Goal: Task Accomplishment & Management: Manage account settings

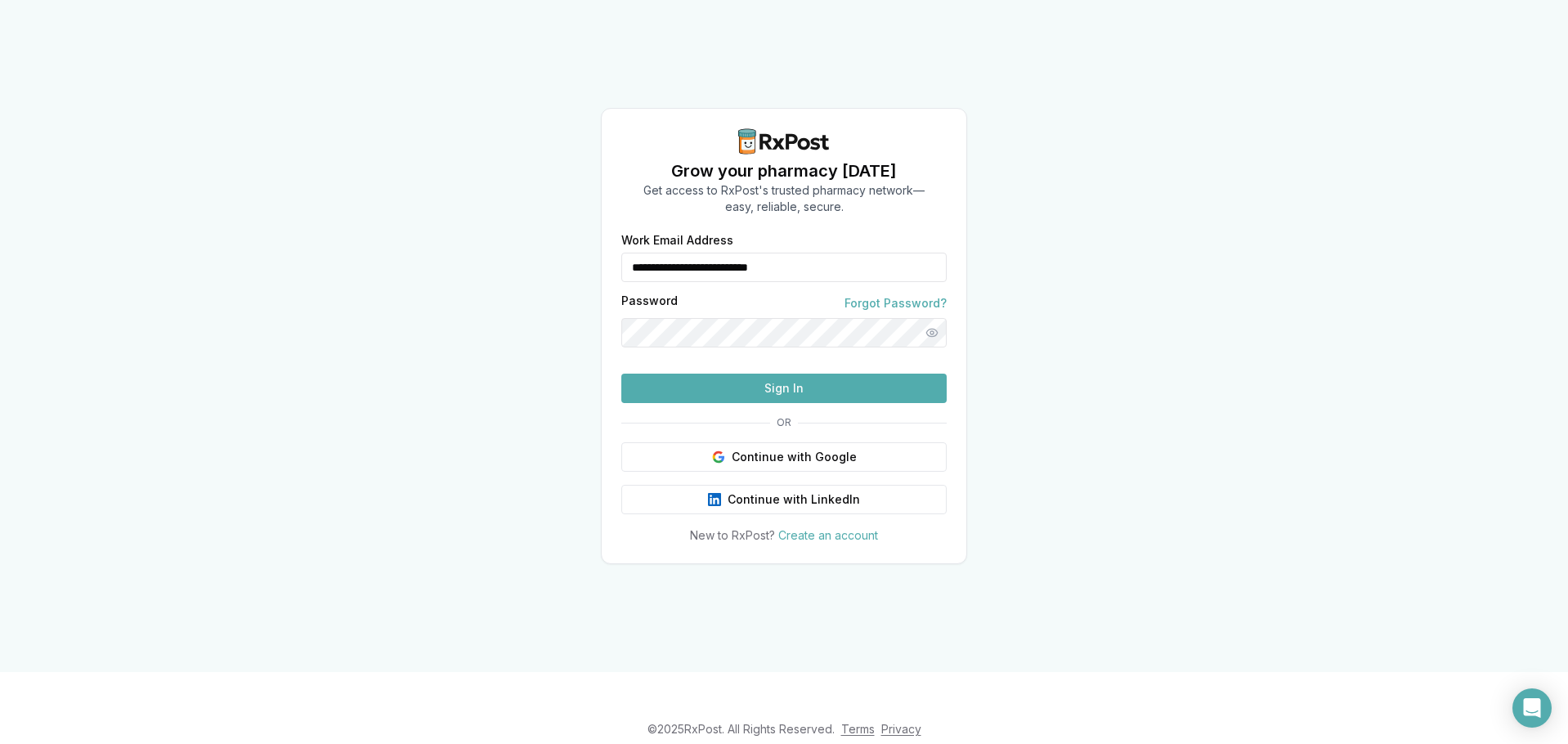
click at [818, 252] on input "**********" at bounding box center [784, 267] width 325 height 30
type input "**********"
click at [744, 403] on button "Sign In" at bounding box center [784, 388] width 325 height 30
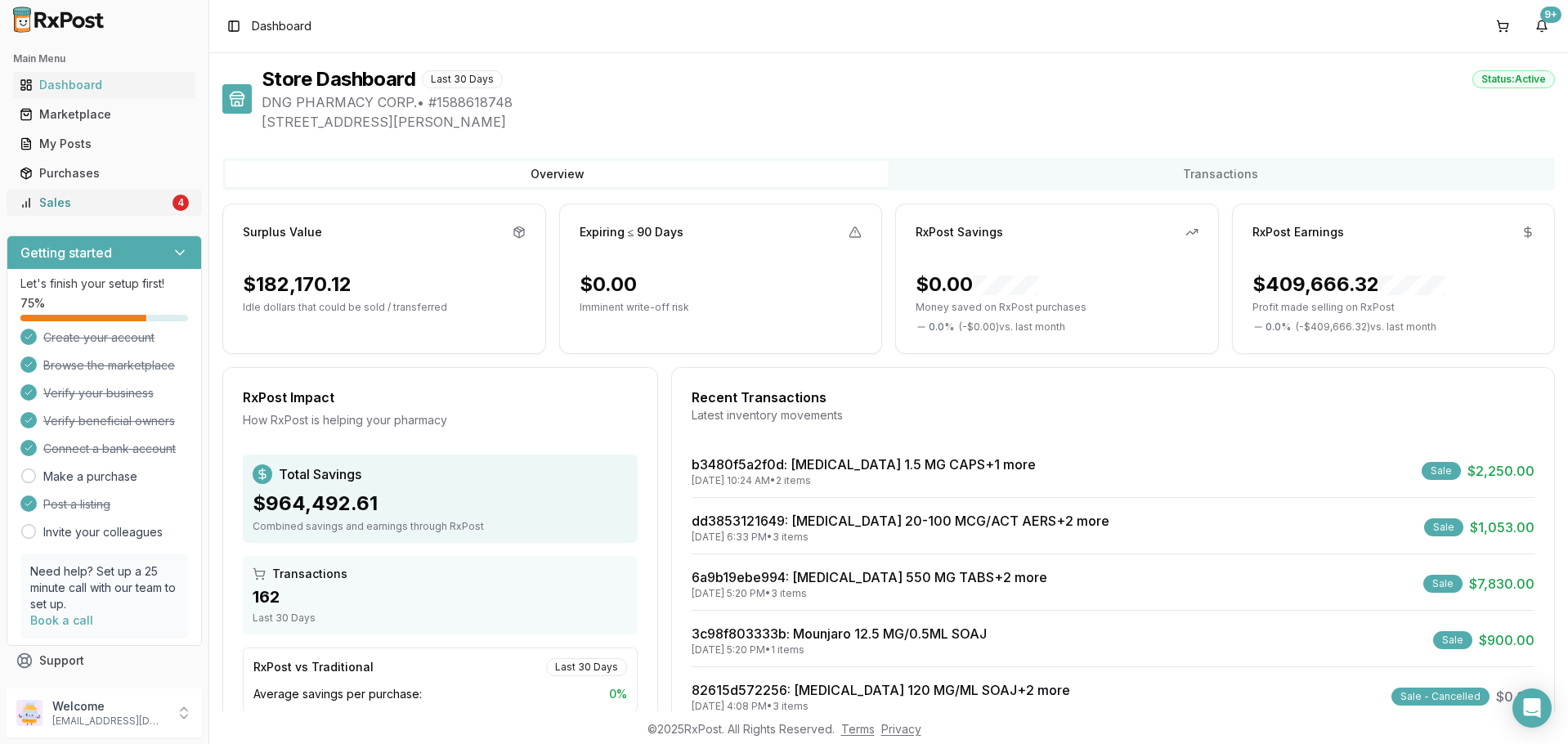
click at [61, 192] on link "Sales 4" at bounding box center [103, 203] width 182 height 30
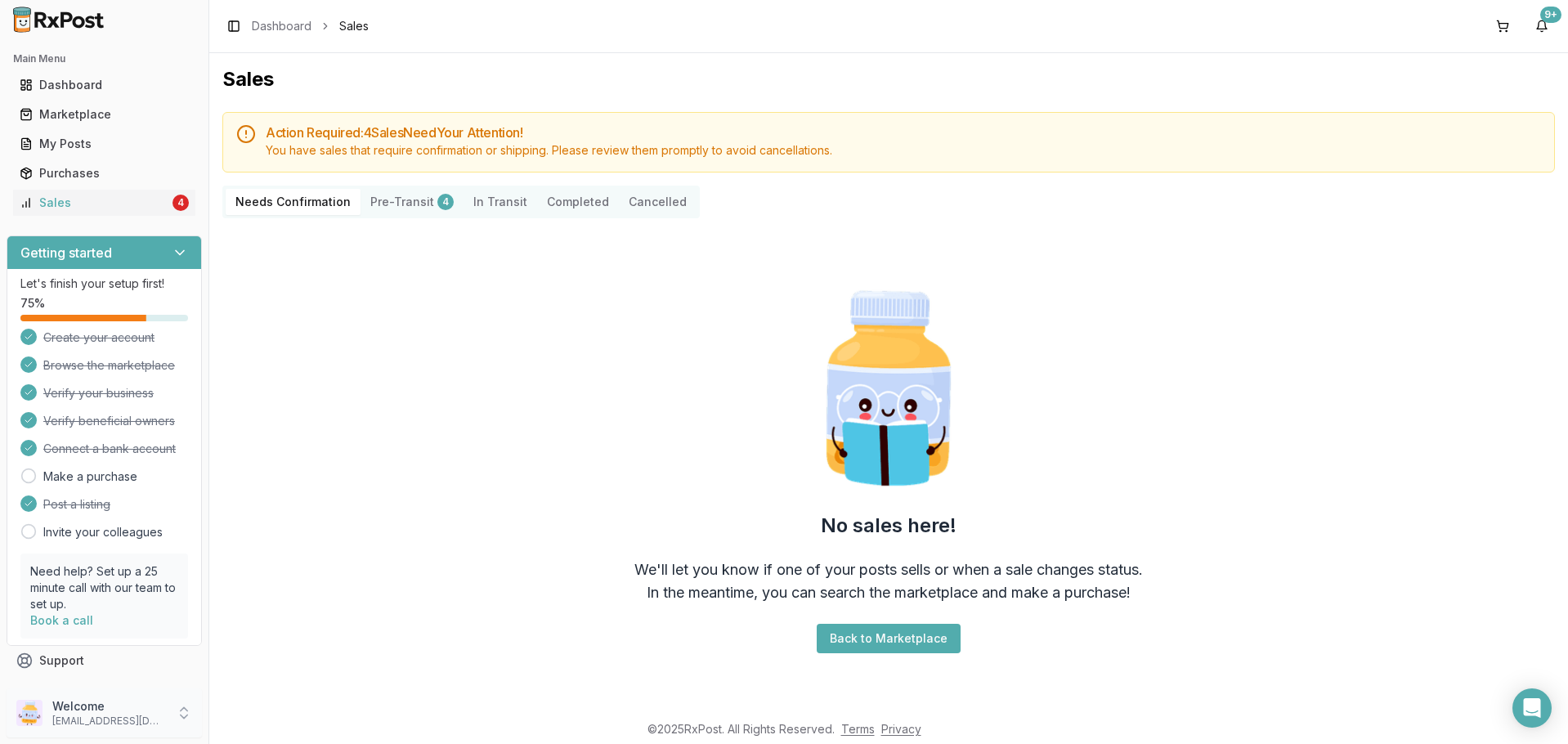
click at [152, 712] on p "Welcome" at bounding box center [108, 707] width 113 height 17
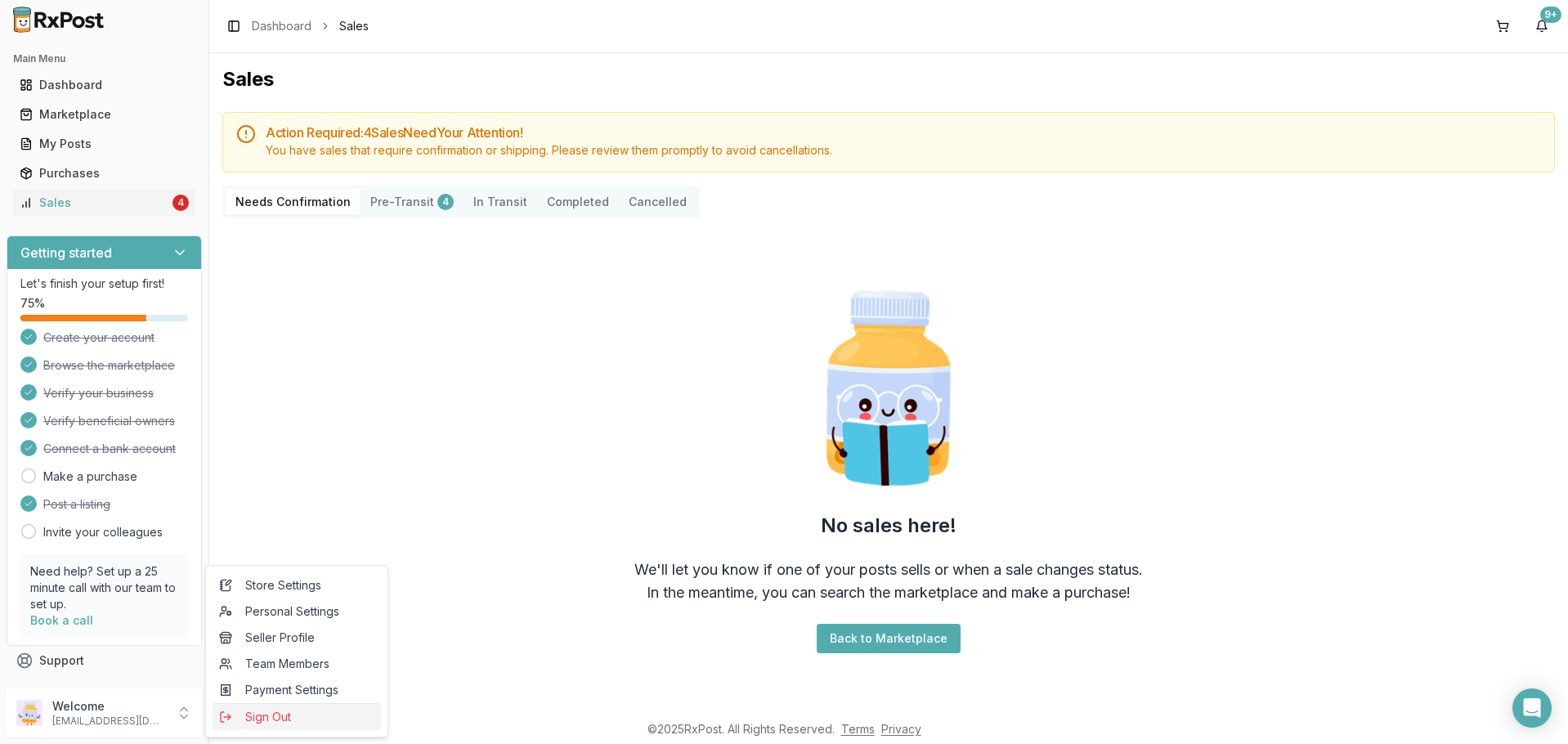
click at [224, 722] on icon "submit" at bounding box center [222, 717] width 3 height 10
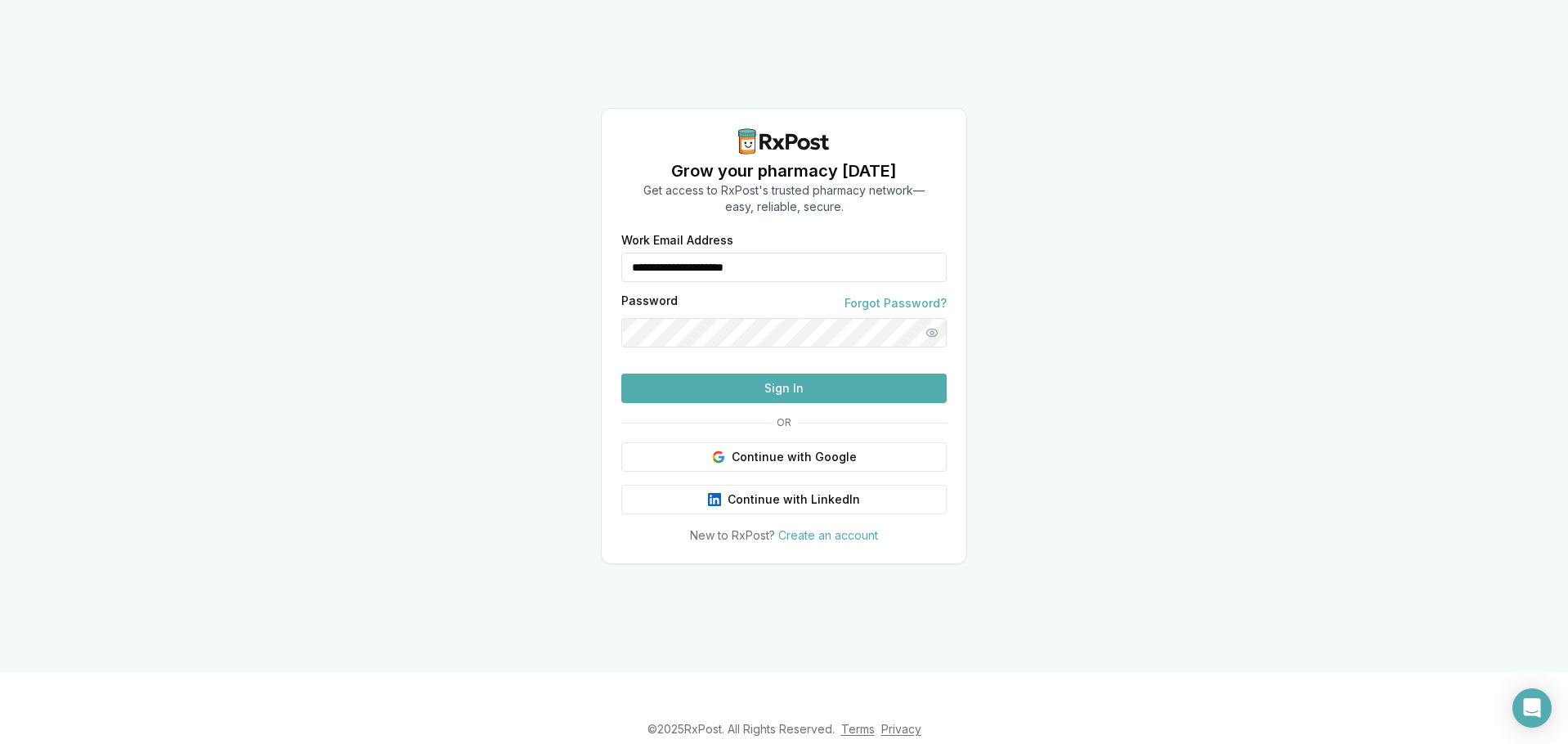
click at [755, 252] on input "**********" at bounding box center [784, 267] width 325 height 30
type input "**********"
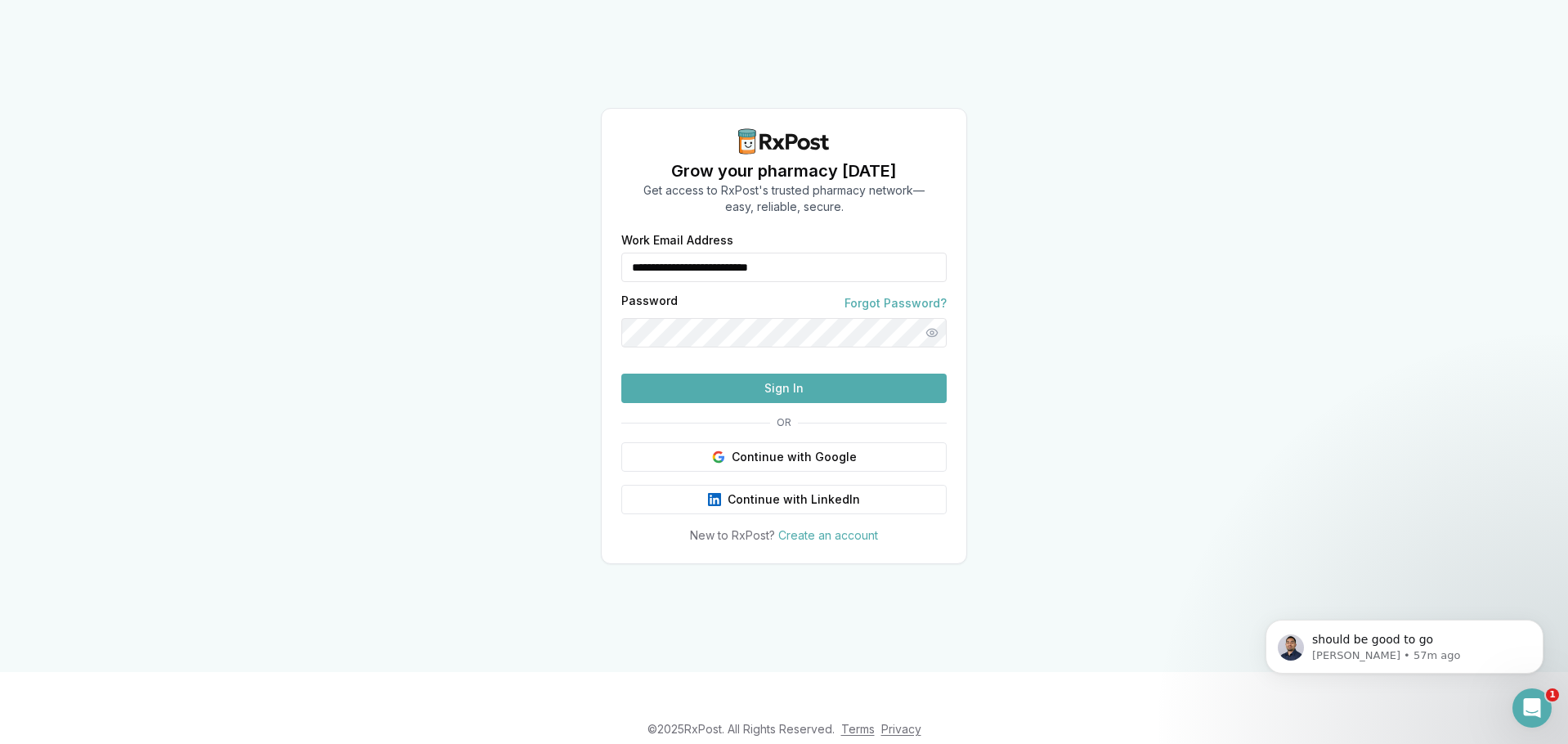
click at [720, 403] on button "Sign In" at bounding box center [784, 388] width 325 height 30
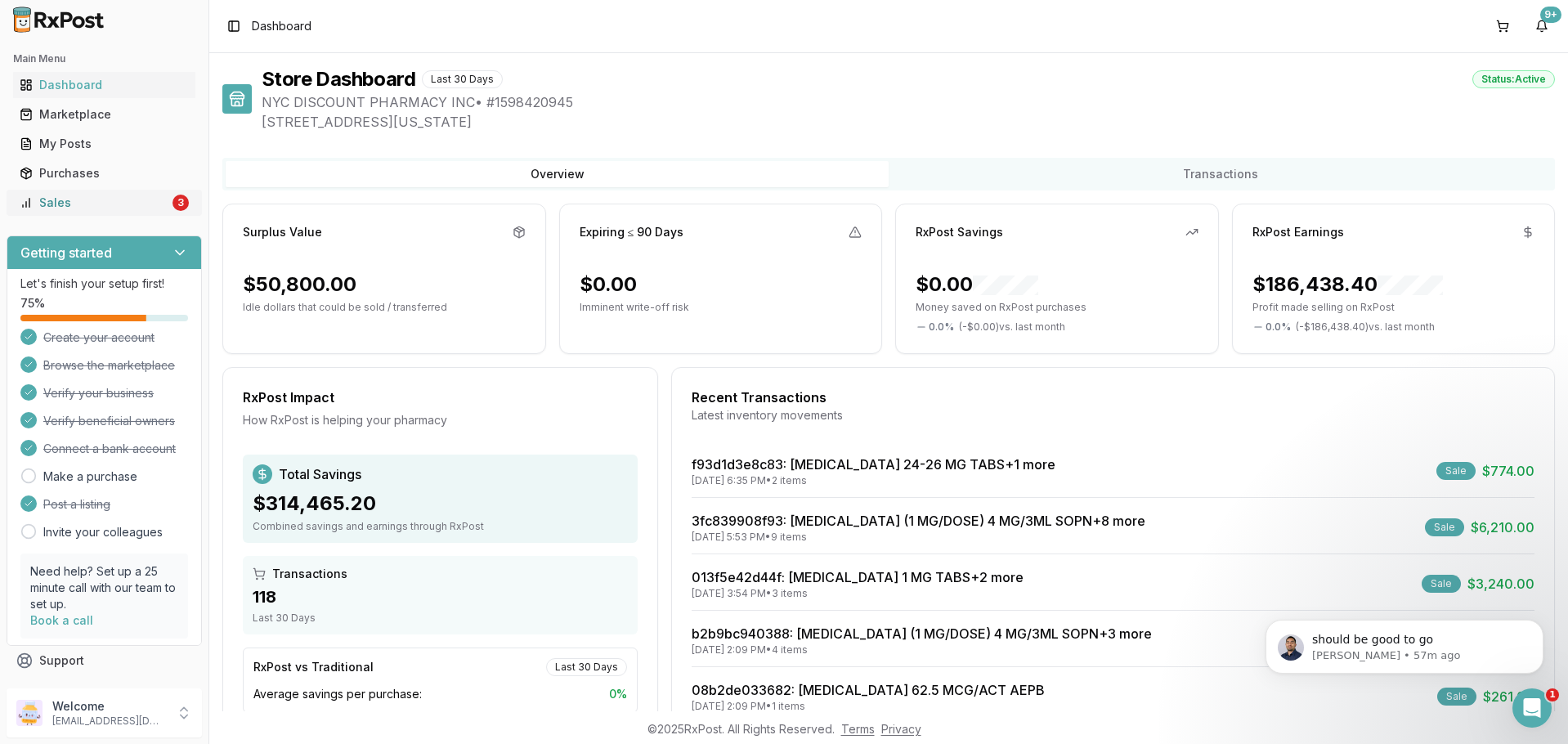
click at [102, 200] on div "Sales" at bounding box center [95, 203] width 150 height 17
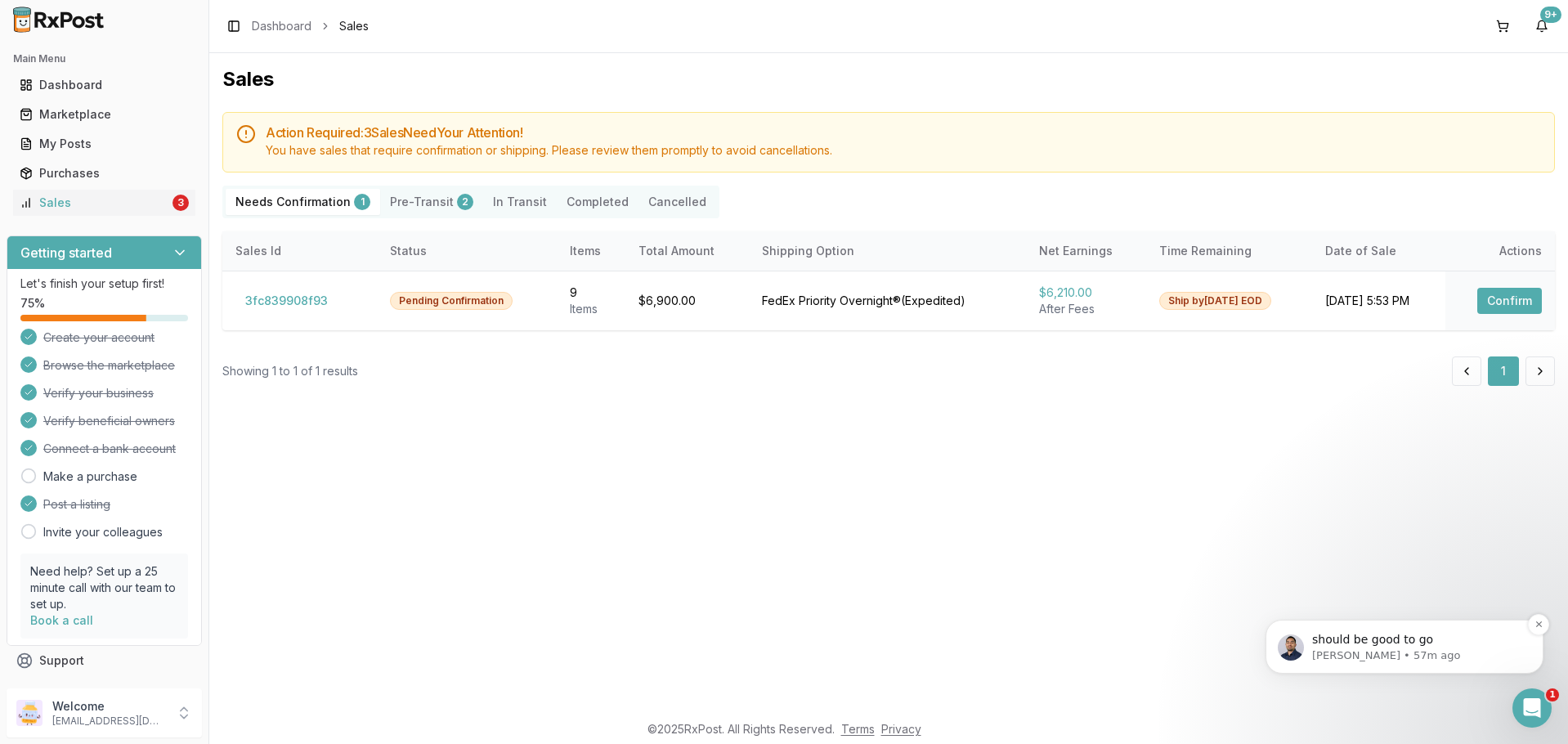
click at [1390, 639] on span "should be good to go" at bounding box center [1372, 639] width 121 height 13
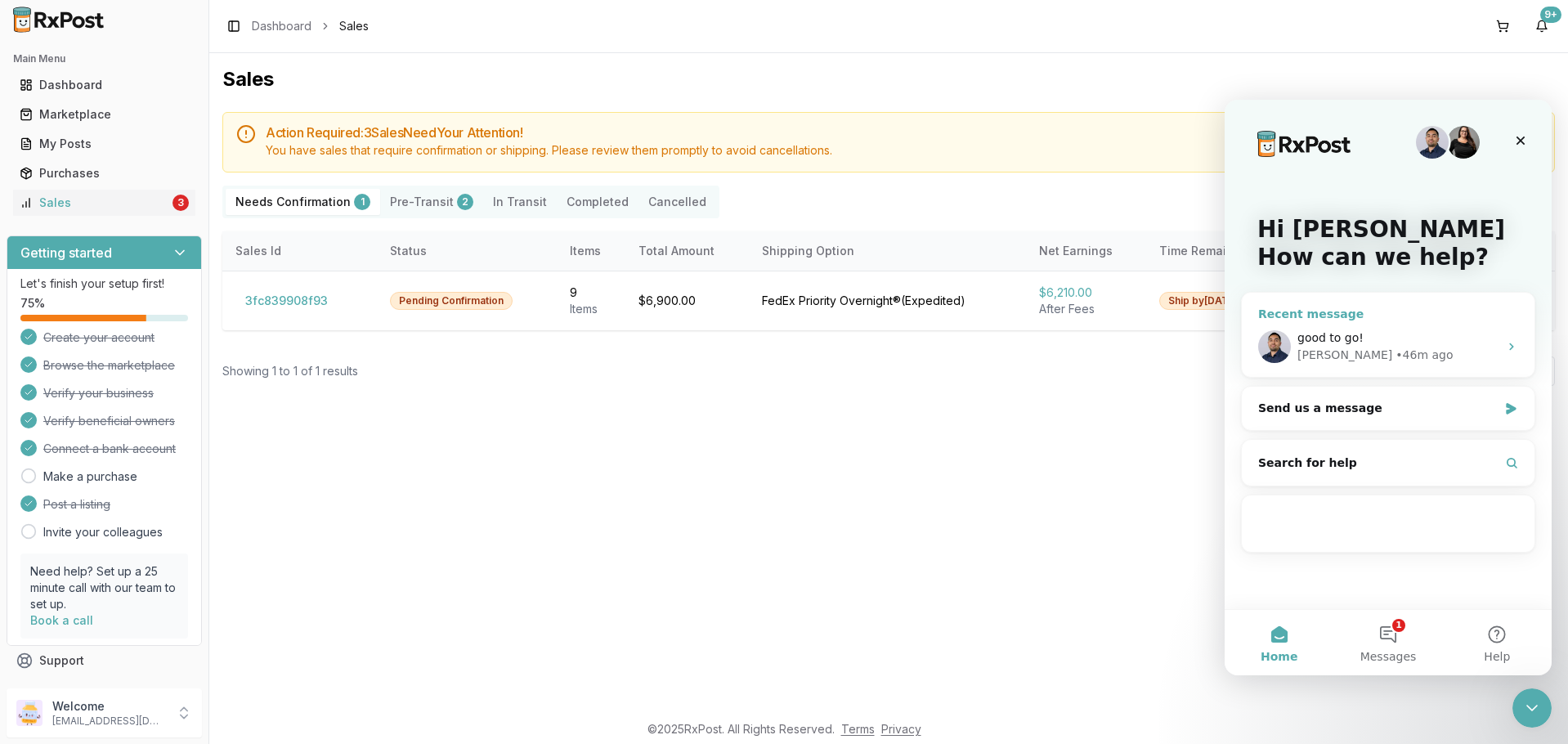
click at [1359, 330] on div "good to go!" at bounding box center [1398, 337] width 201 height 17
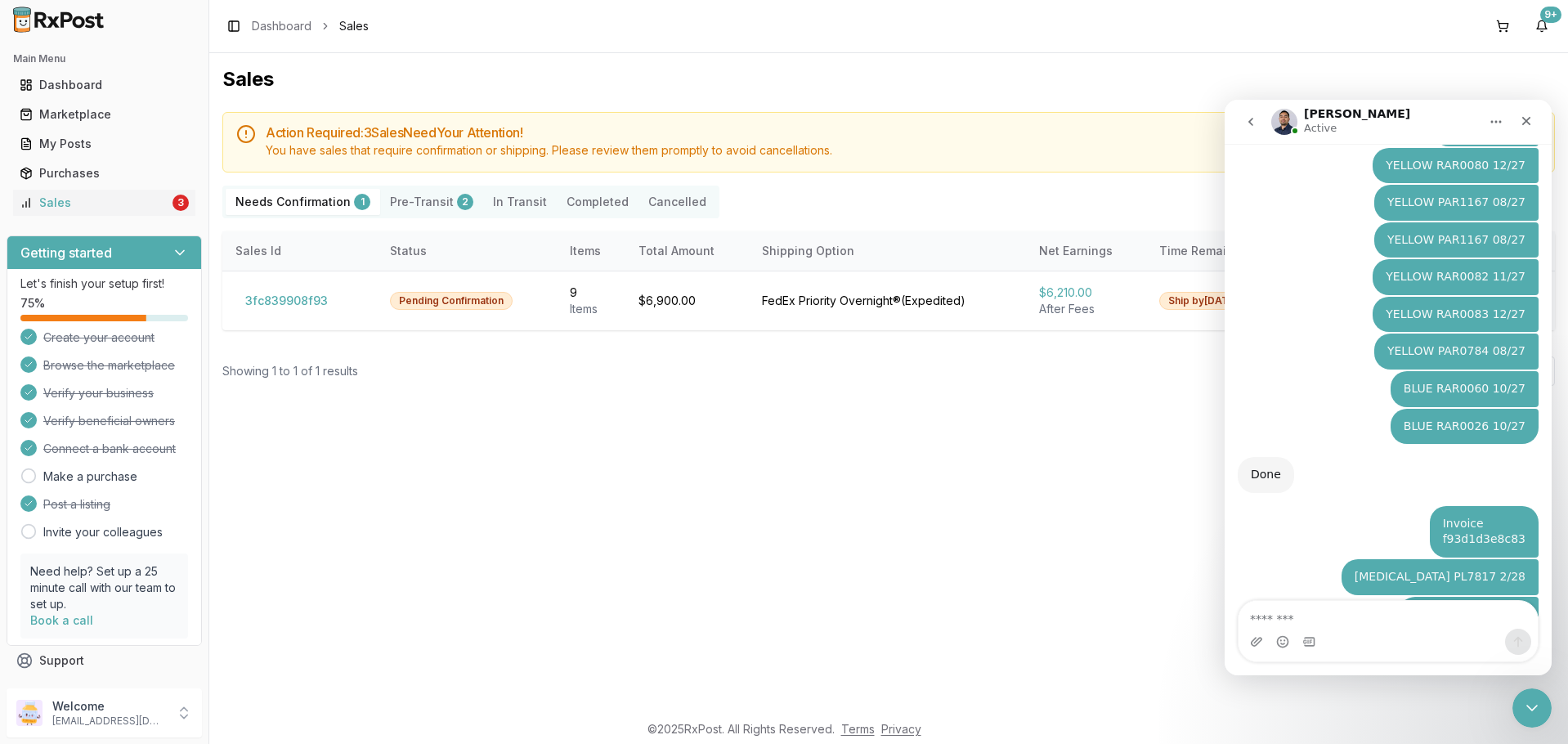
scroll to position [2942, 0]
click at [293, 302] on button "3fc839908f93" at bounding box center [287, 301] width 102 height 27
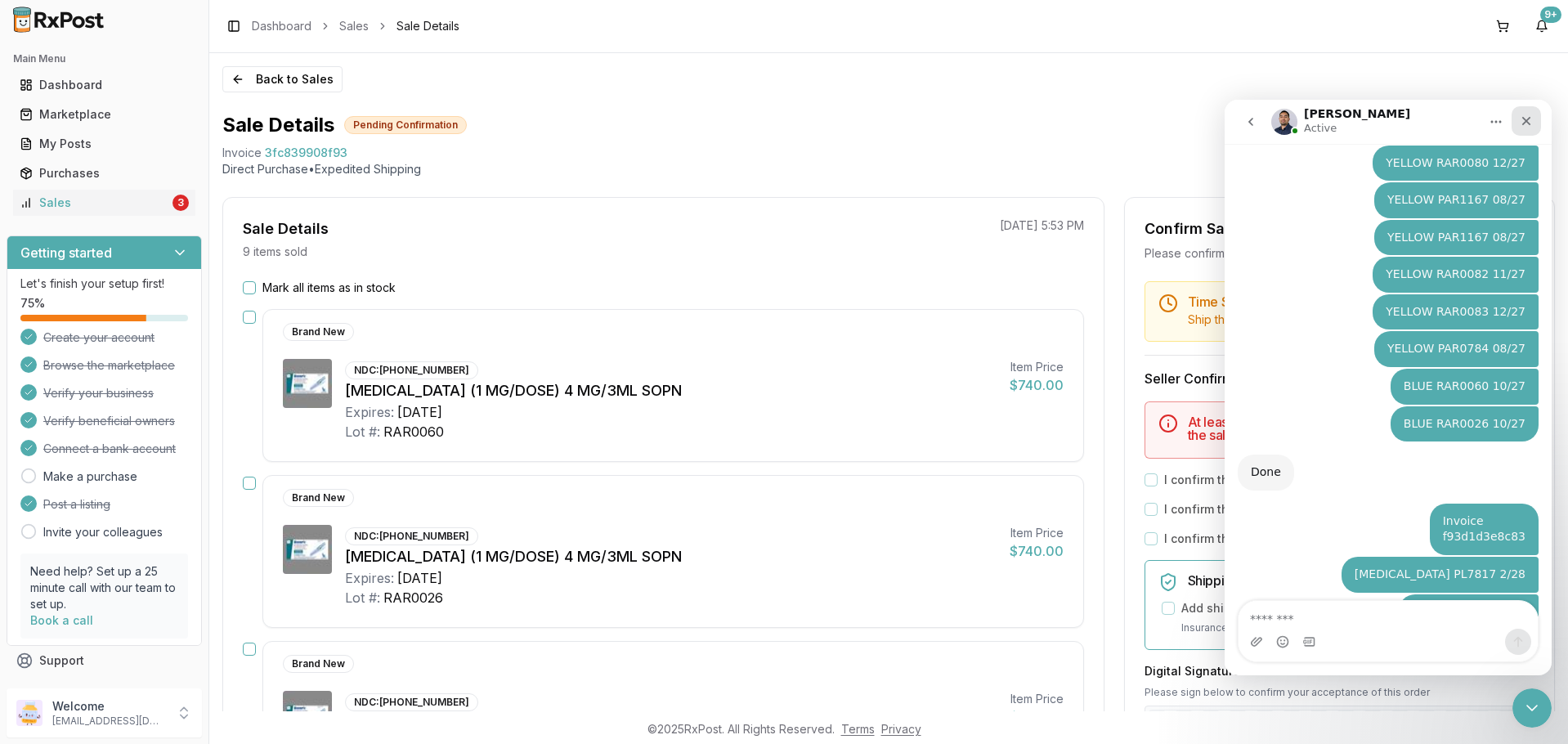
click at [1520, 127] on div "Close" at bounding box center [1527, 121] width 30 height 30
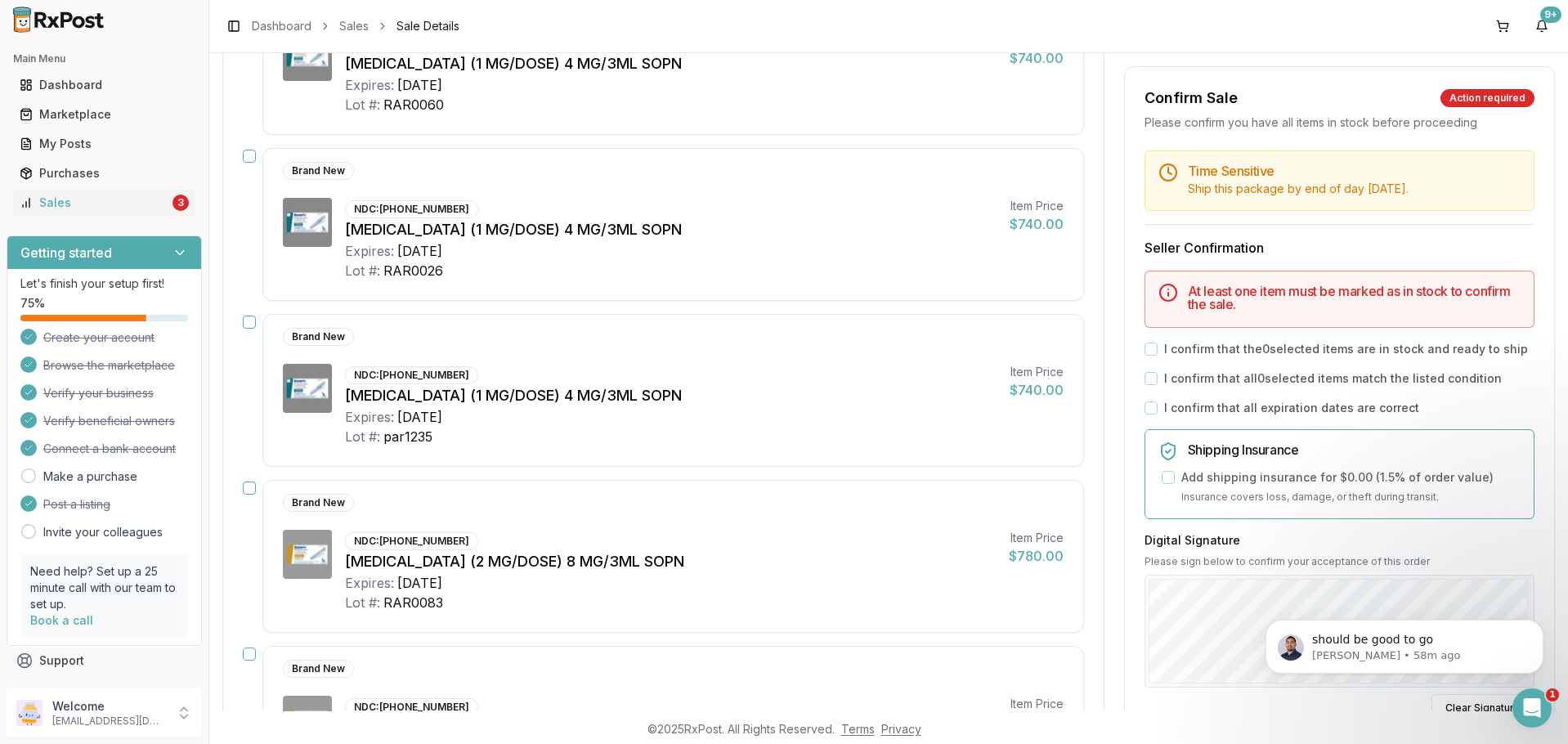
scroll to position [164, 0]
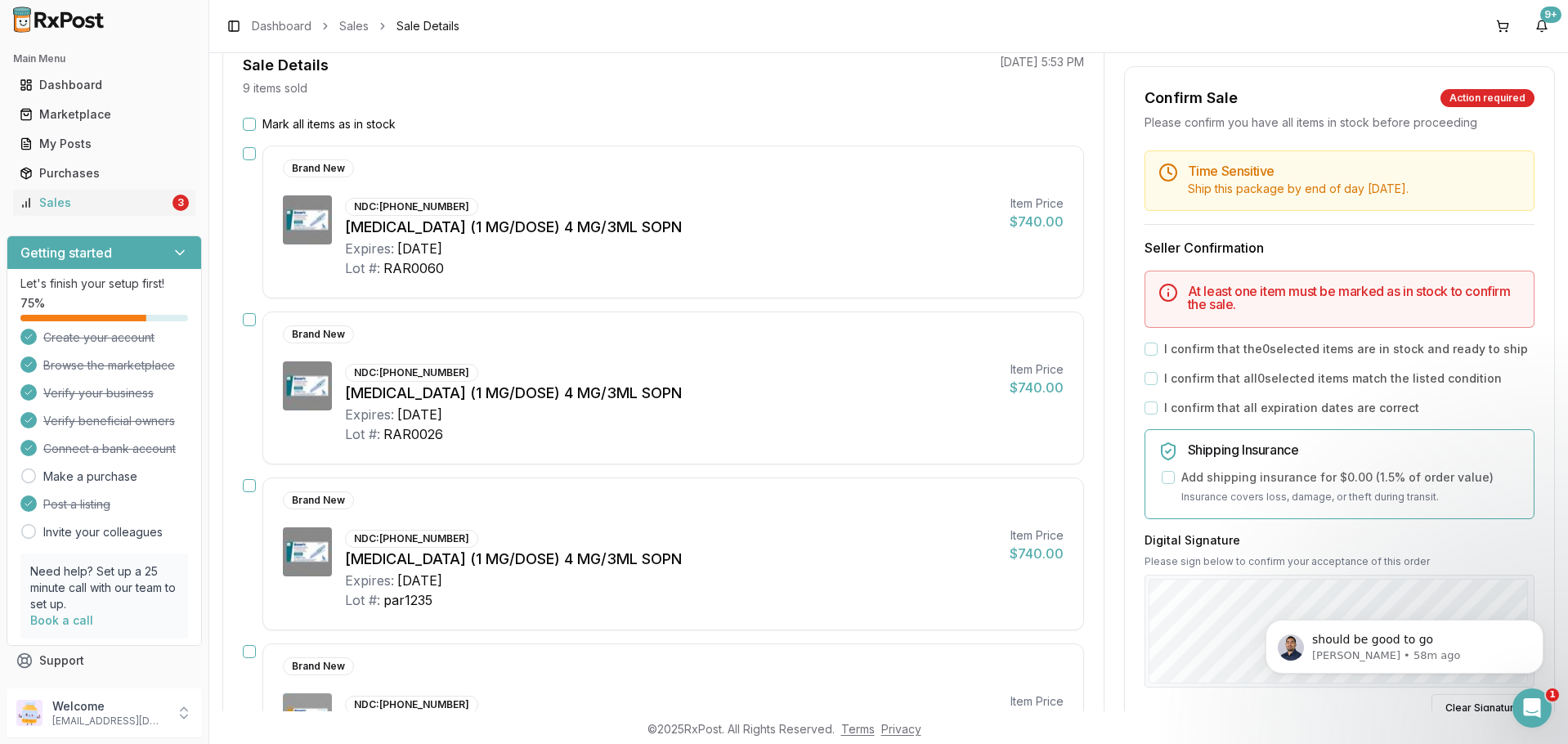
click at [252, 157] on button "button" at bounding box center [249, 153] width 13 height 13
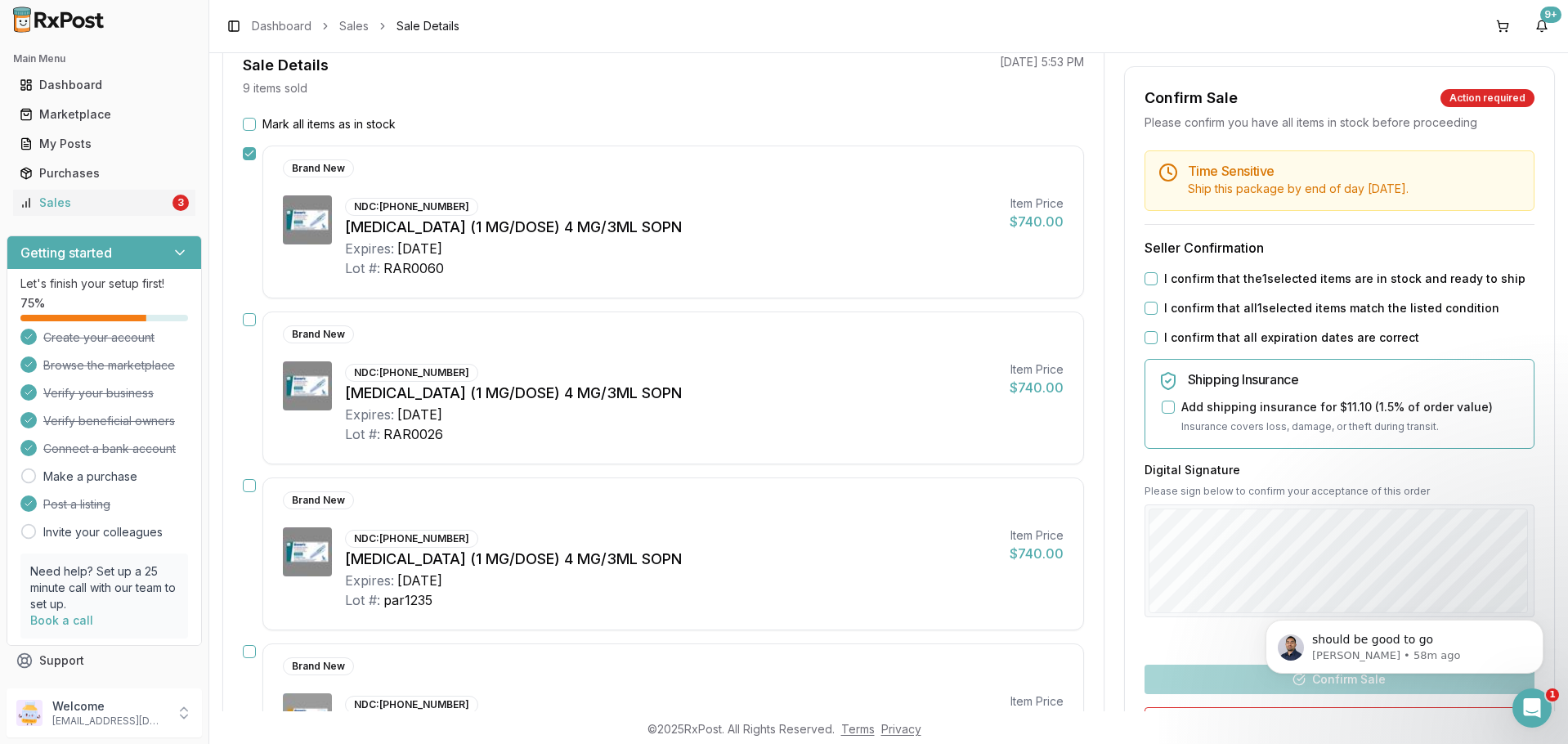
click at [252, 316] on button "button" at bounding box center [249, 319] width 13 height 13
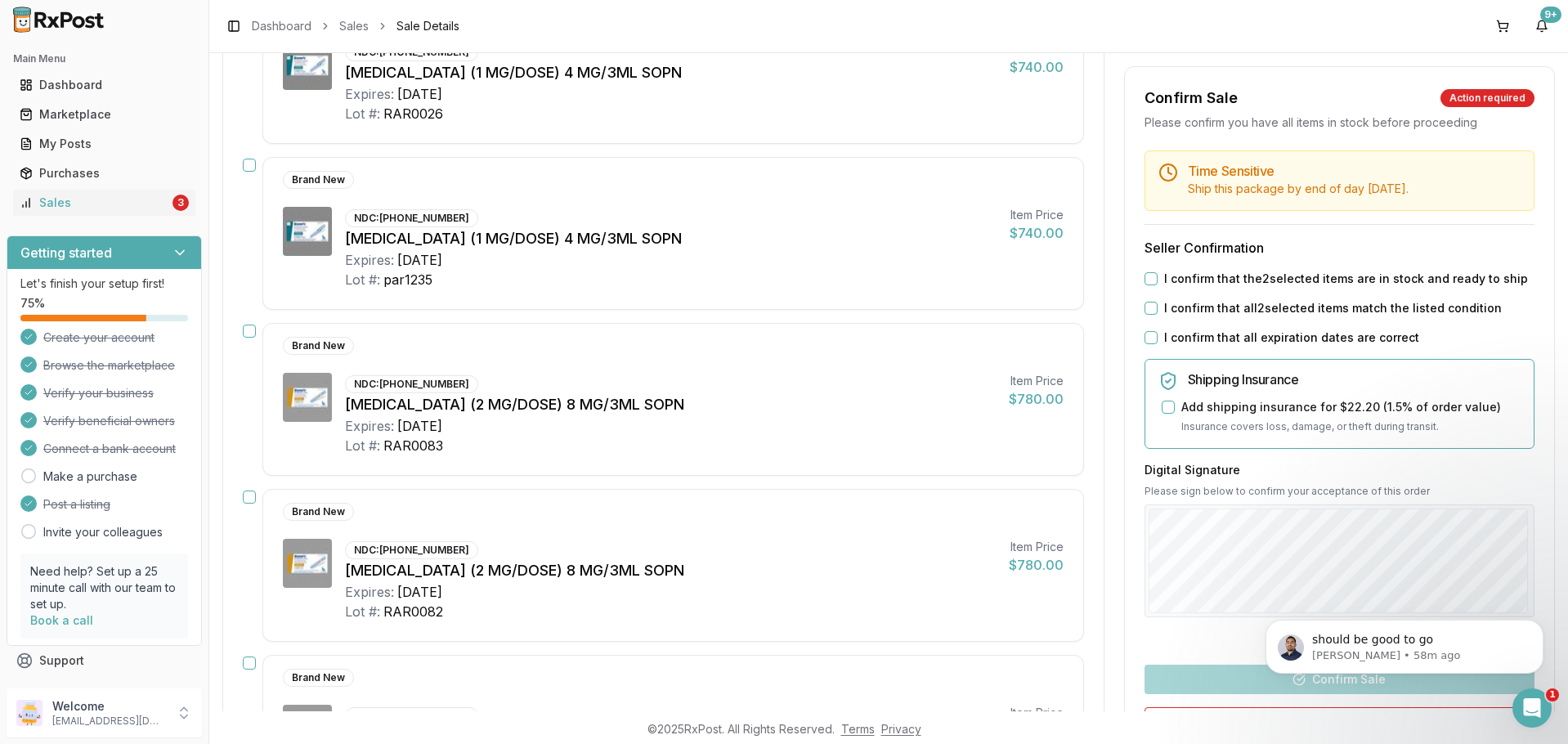
scroll to position [491, 0]
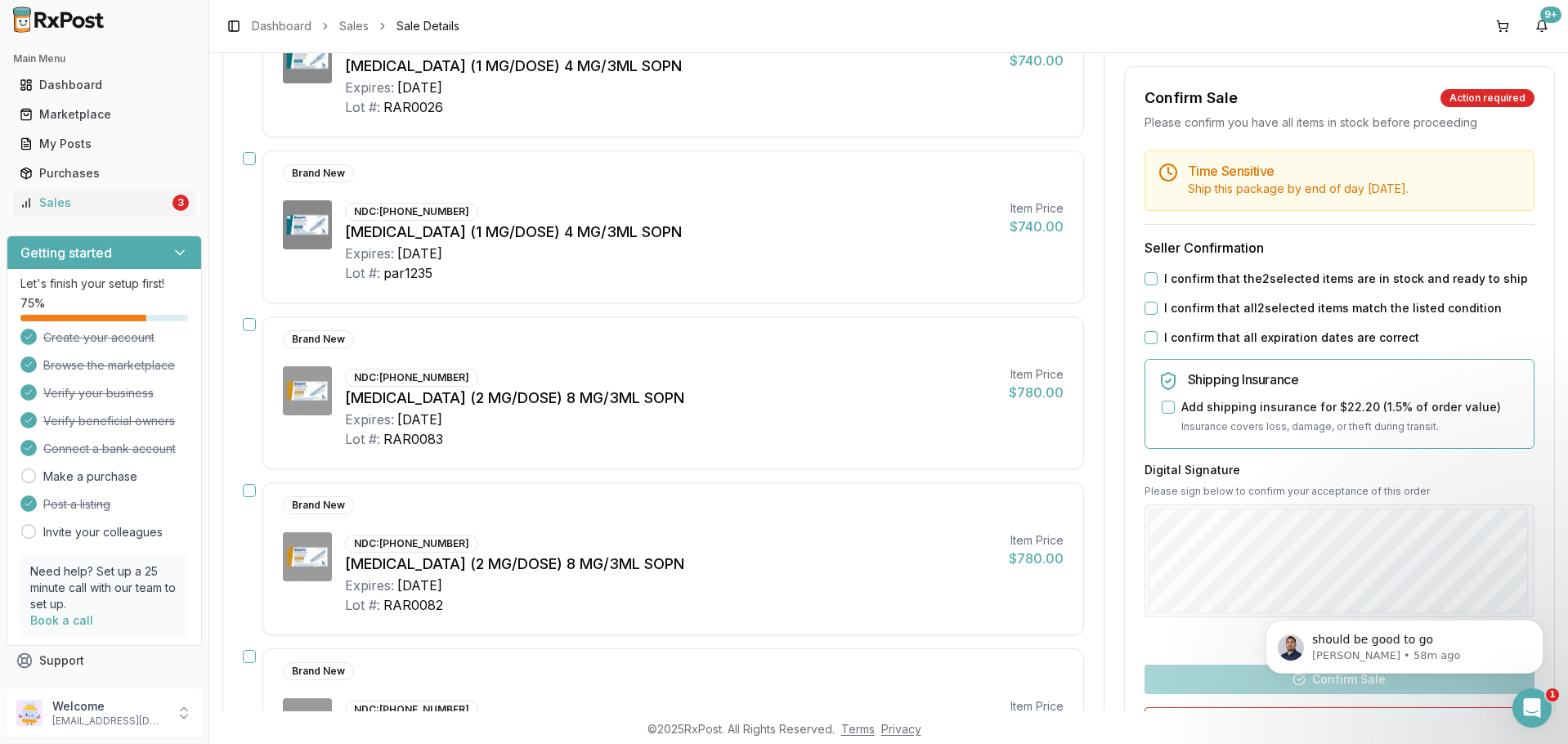
click at [251, 330] on button "button" at bounding box center [249, 324] width 13 height 13
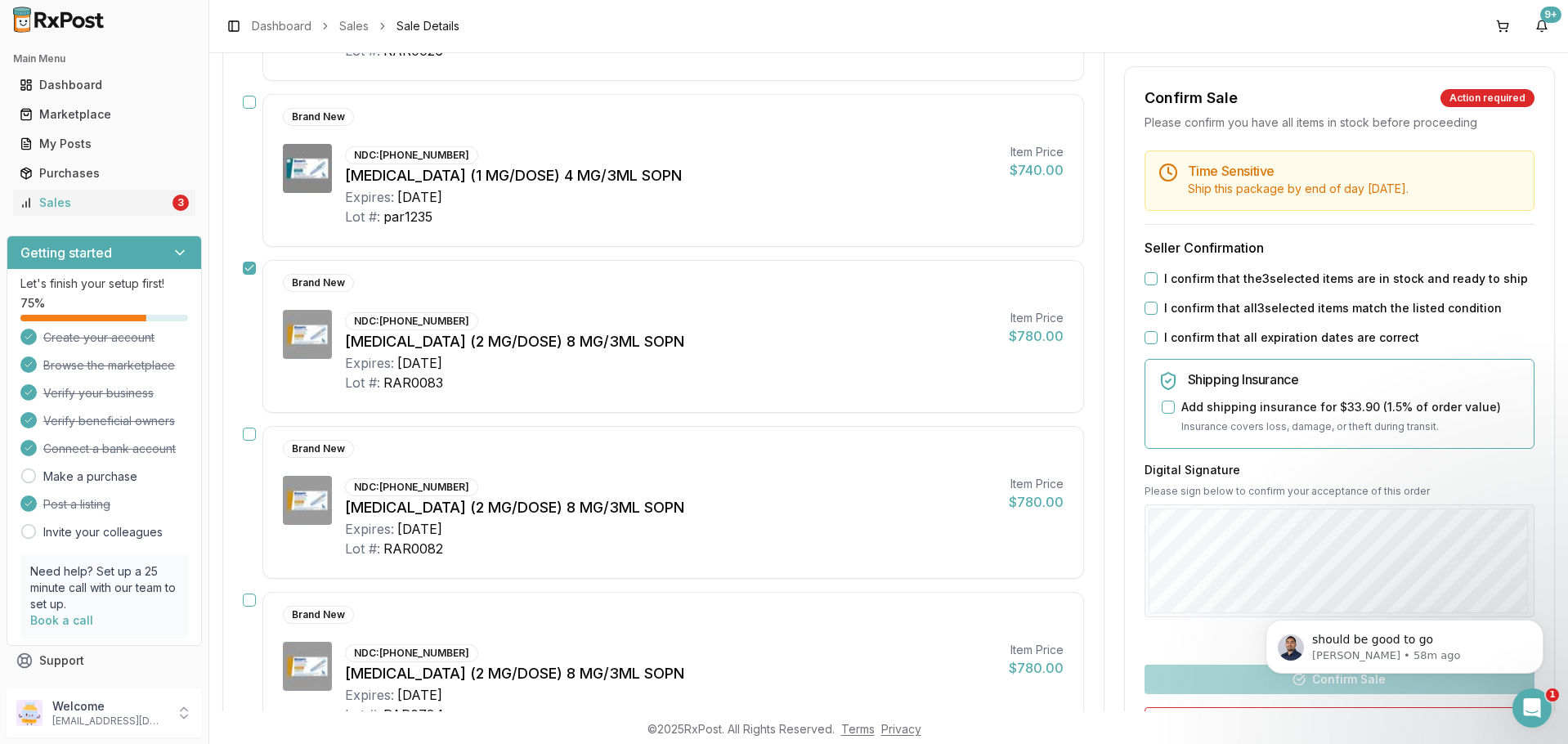
scroll to position [573, 0]
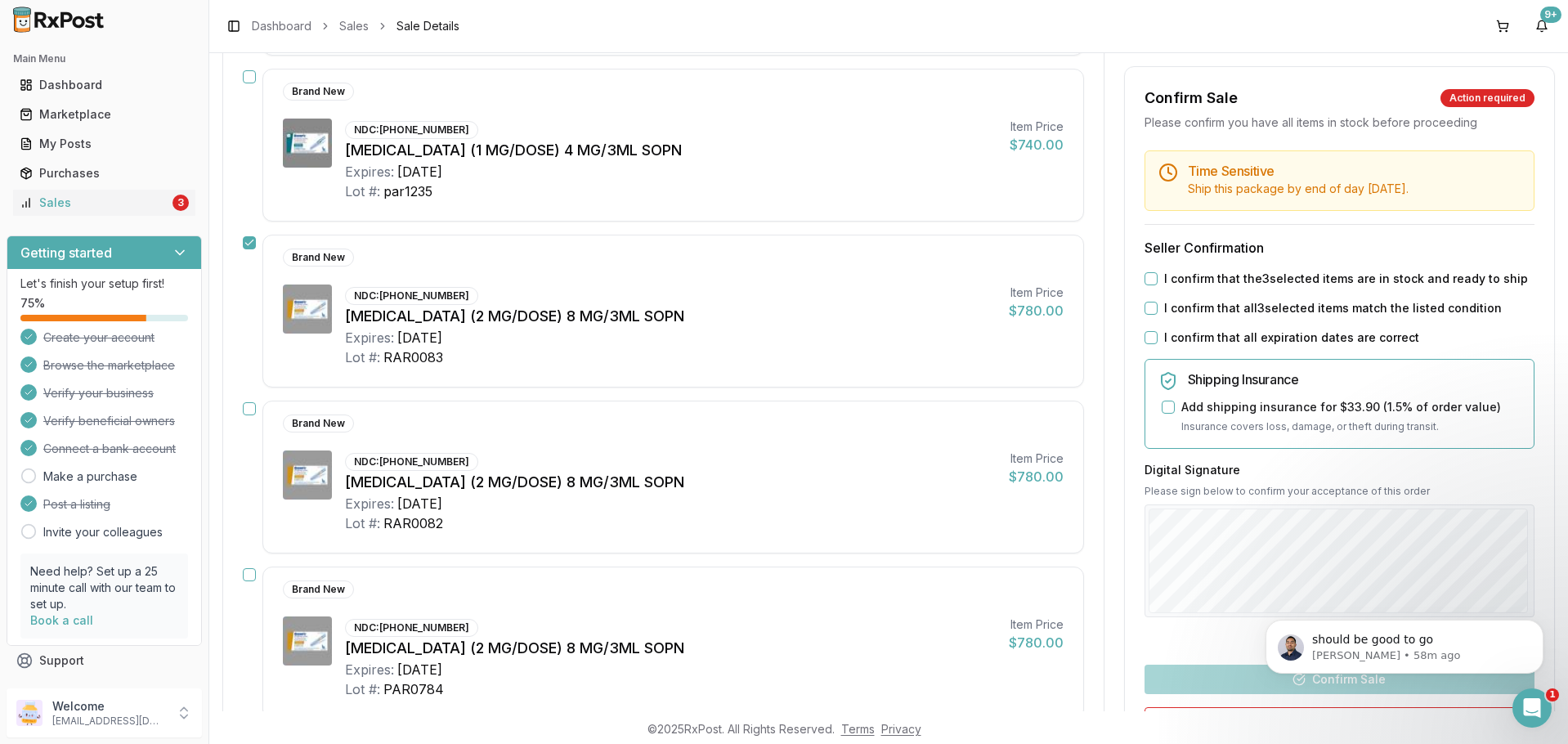
click at [246, 406] on button "button" at bounding box center [249, 408] width 13 height 13
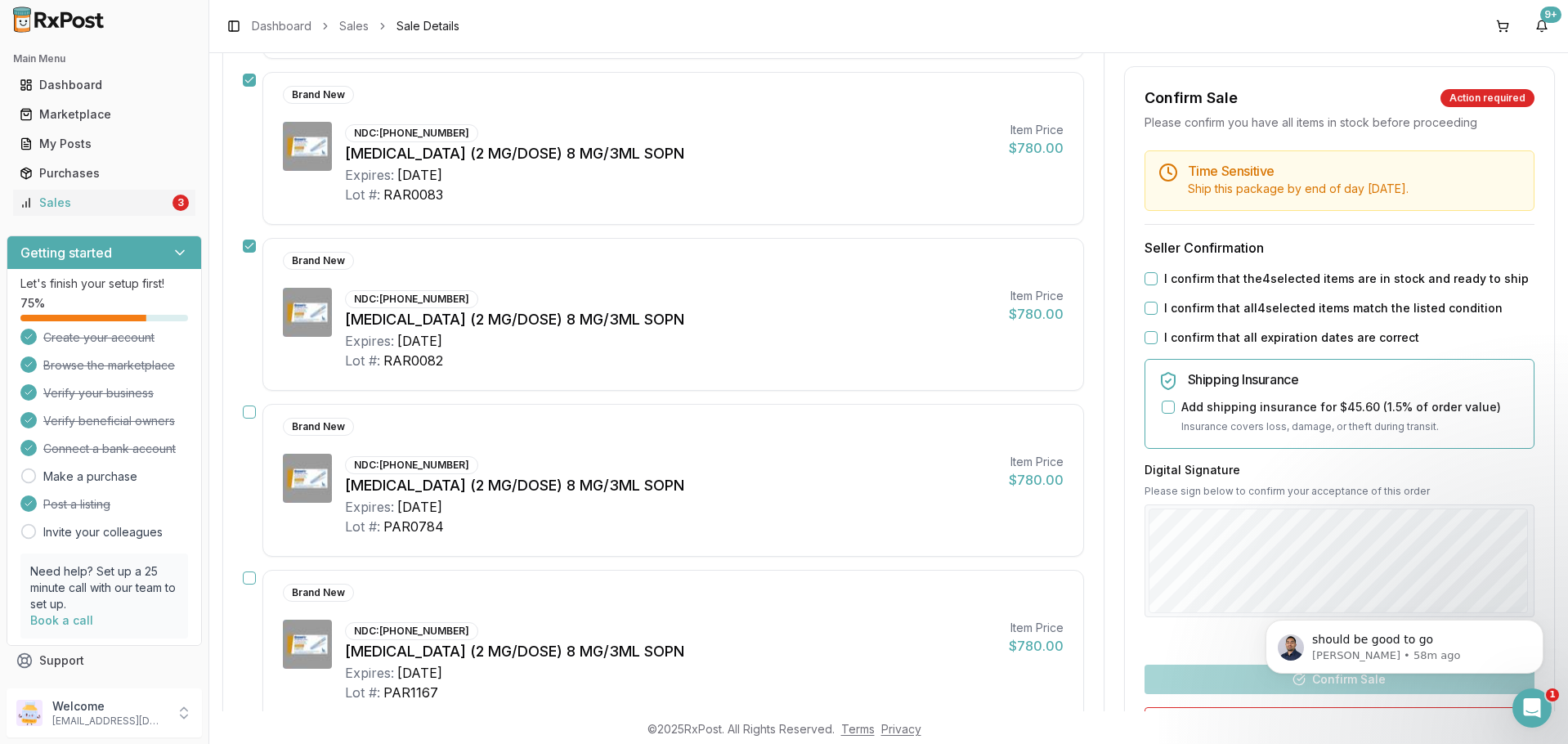
scroll to position [736, 0]
click at [250, 407] on button "button" at bounding box center [249, 411] width 13 height 13
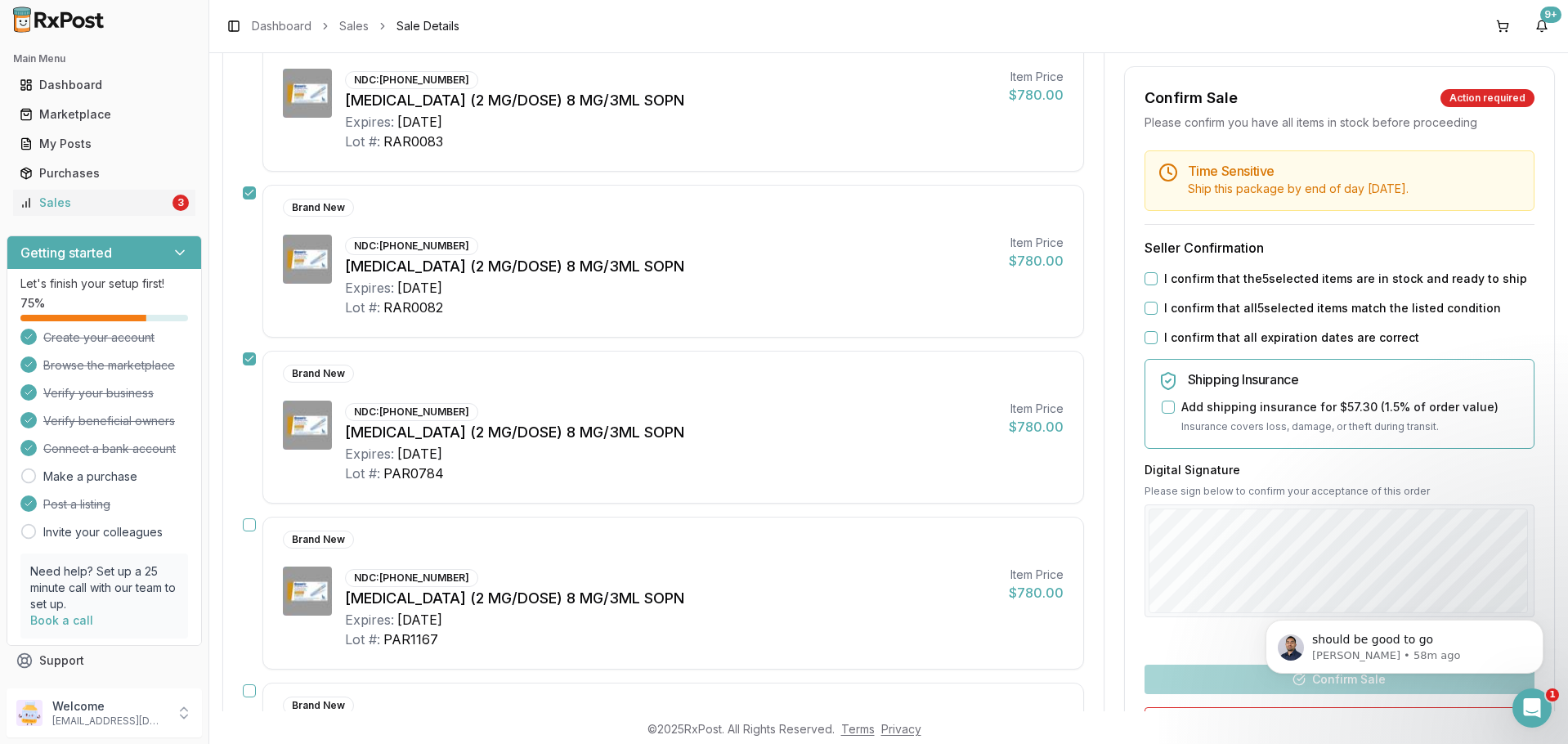
scroll to position [818, 0]
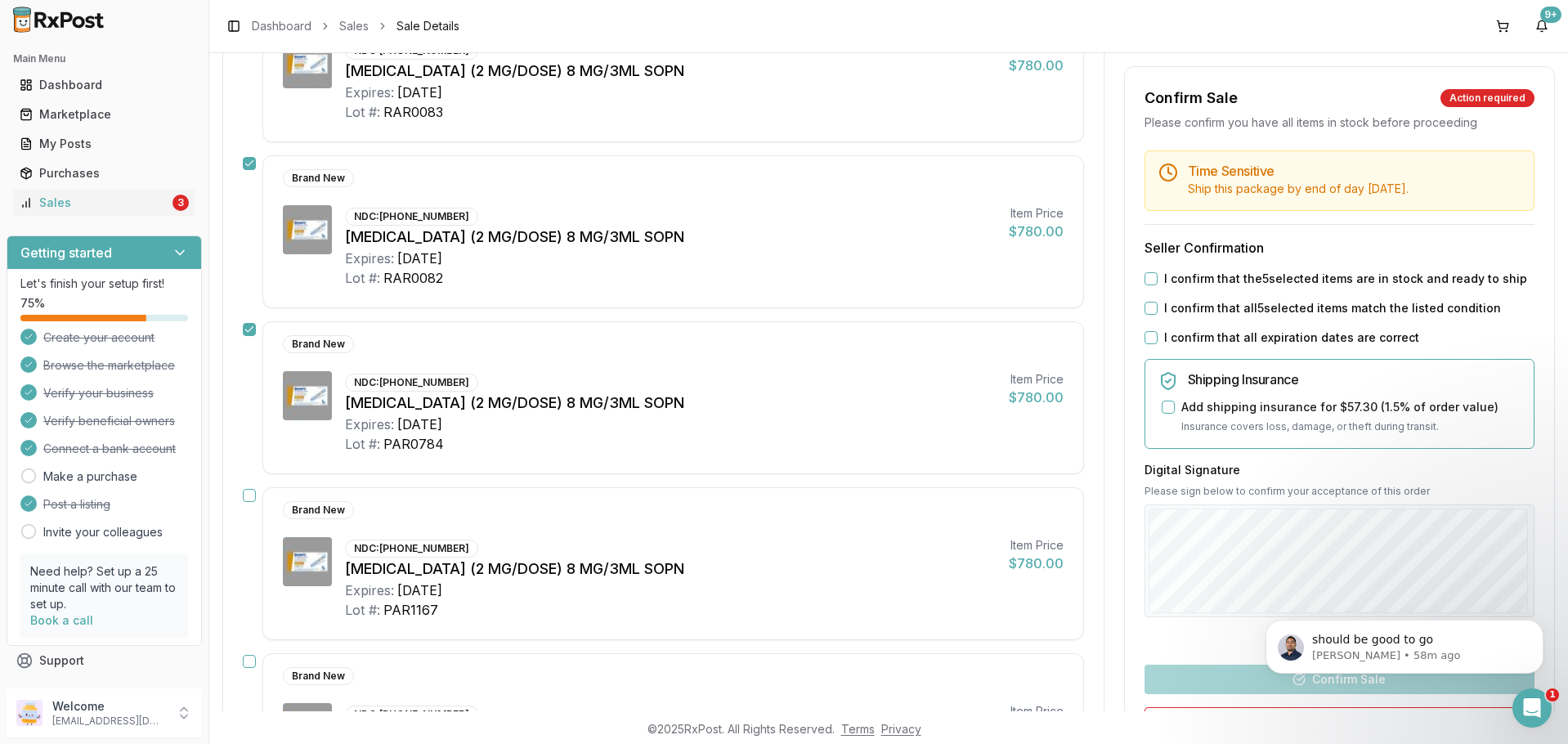
click at [249, 492] on button "button" at bounding box center [249, 495] width 13 height 13
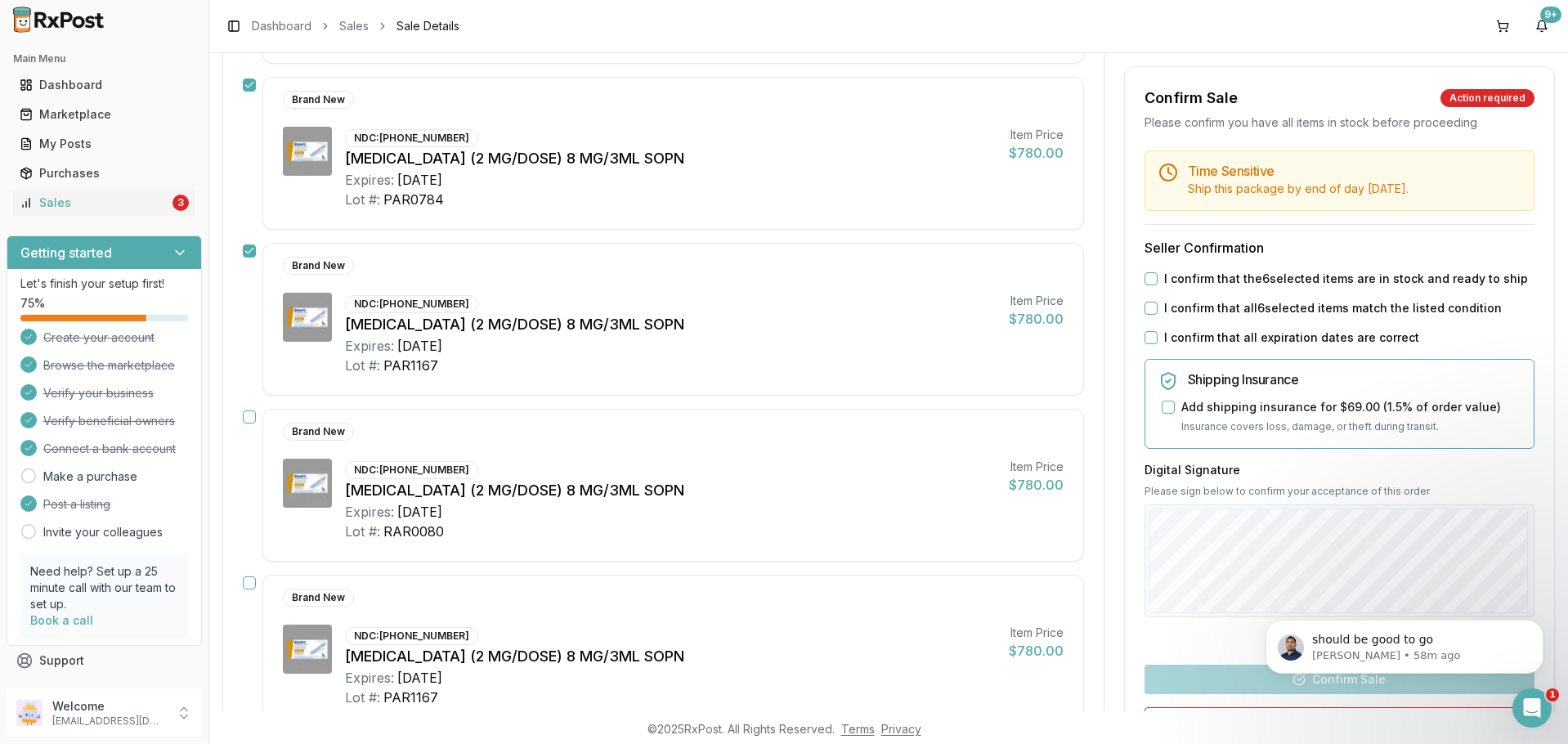
scroll to position [1063, 0]
click at [251, 425] on div "Brand New NDC: 00169-4772-12 Ozempic (2 MG/DOSE) 8 MG/3ML SOPN Expires: 2027-12…" at bounding box center [664, 484] width 841 height 153
click at [251, 421] on button "button" at bounding box center [249, 416] width 13 height 13
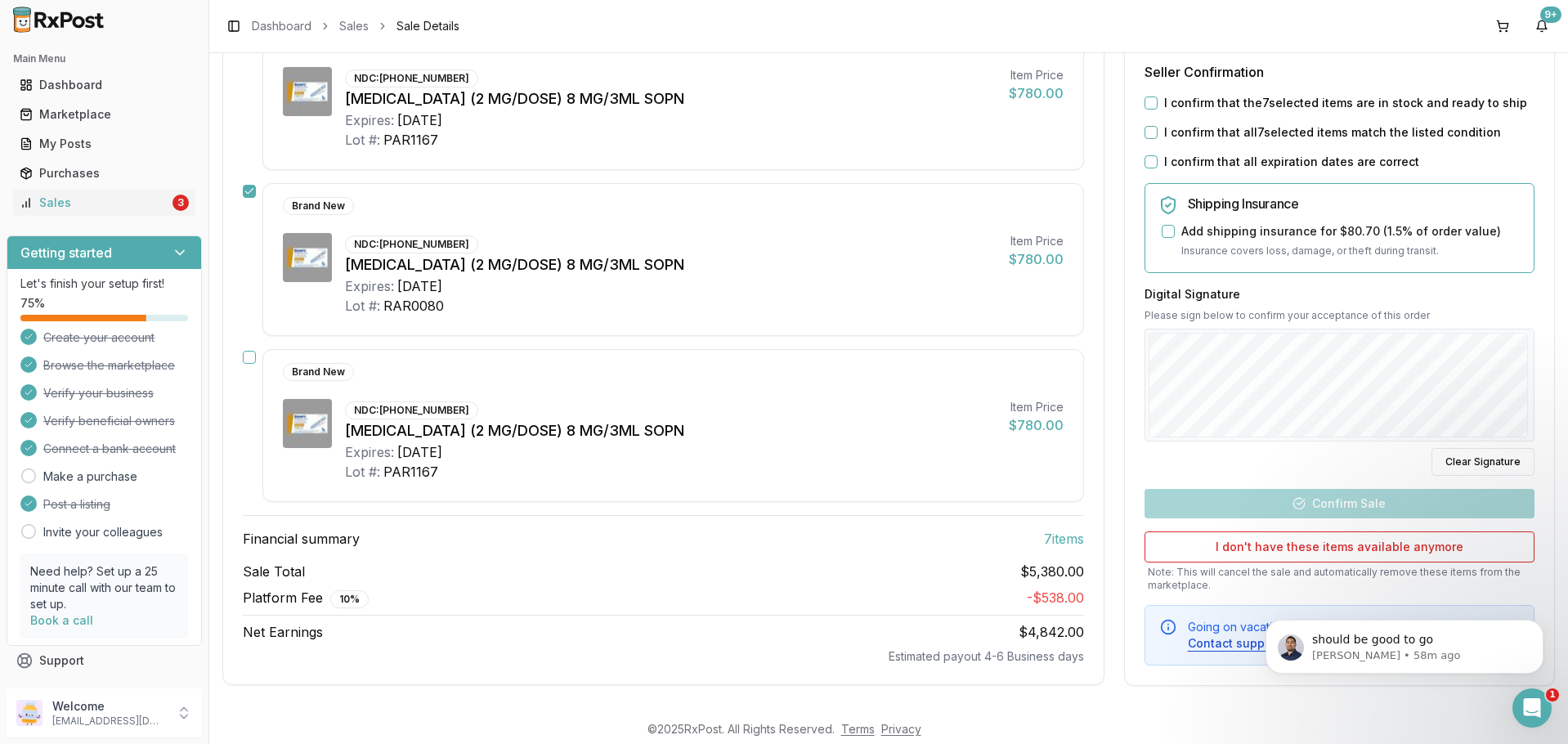
click at [247, 366] on div "Brand New NDC: 00169-4772-12 Ozempic (2 MG/DOSE) 8 MG/3ML SOPN Expires: 2027-08…" at bounding box center [664, 425] width 841 height 153
click at [247, 359] on button "button" at bounding box center [249, 357] width 13 height 13
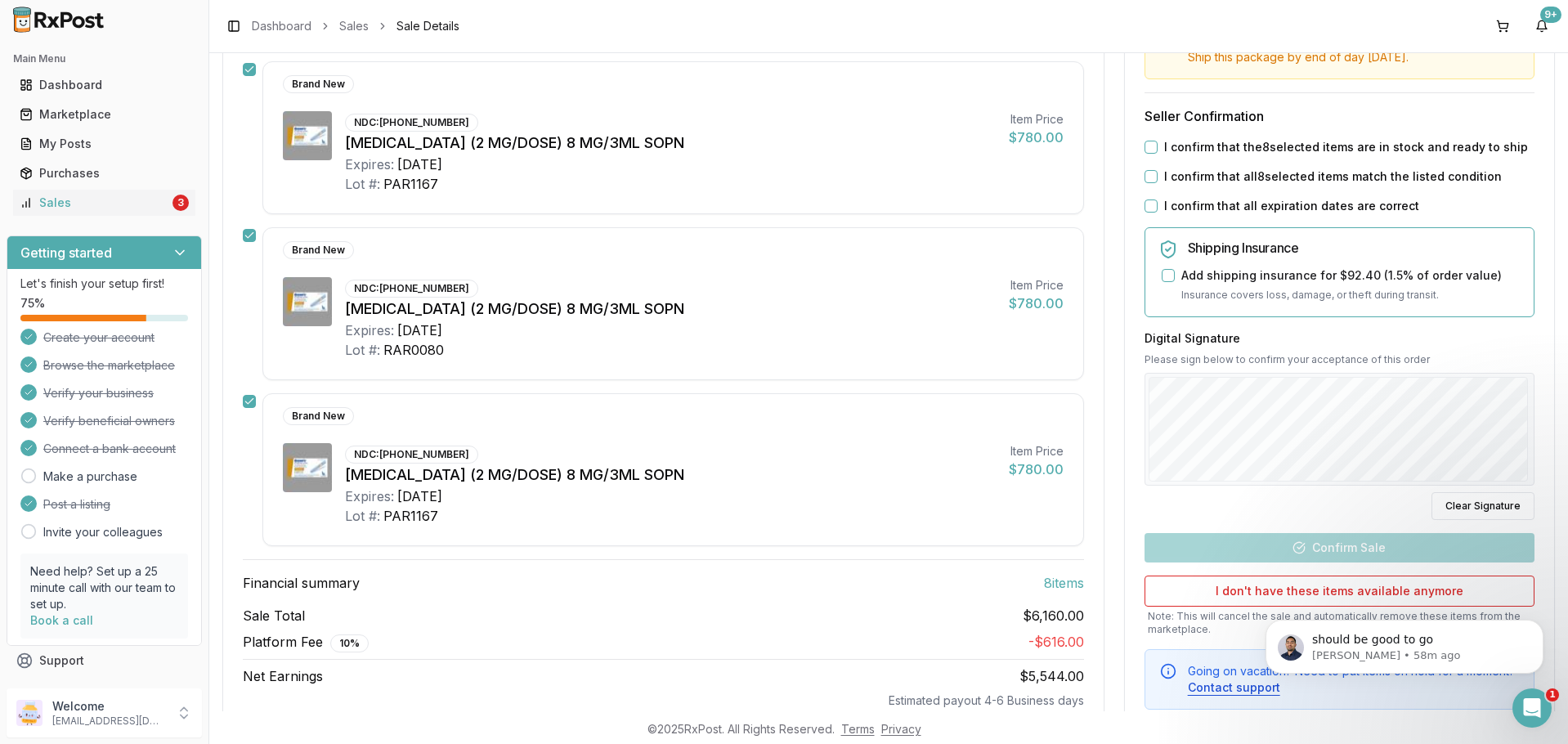
scroll to position [1206, 0]
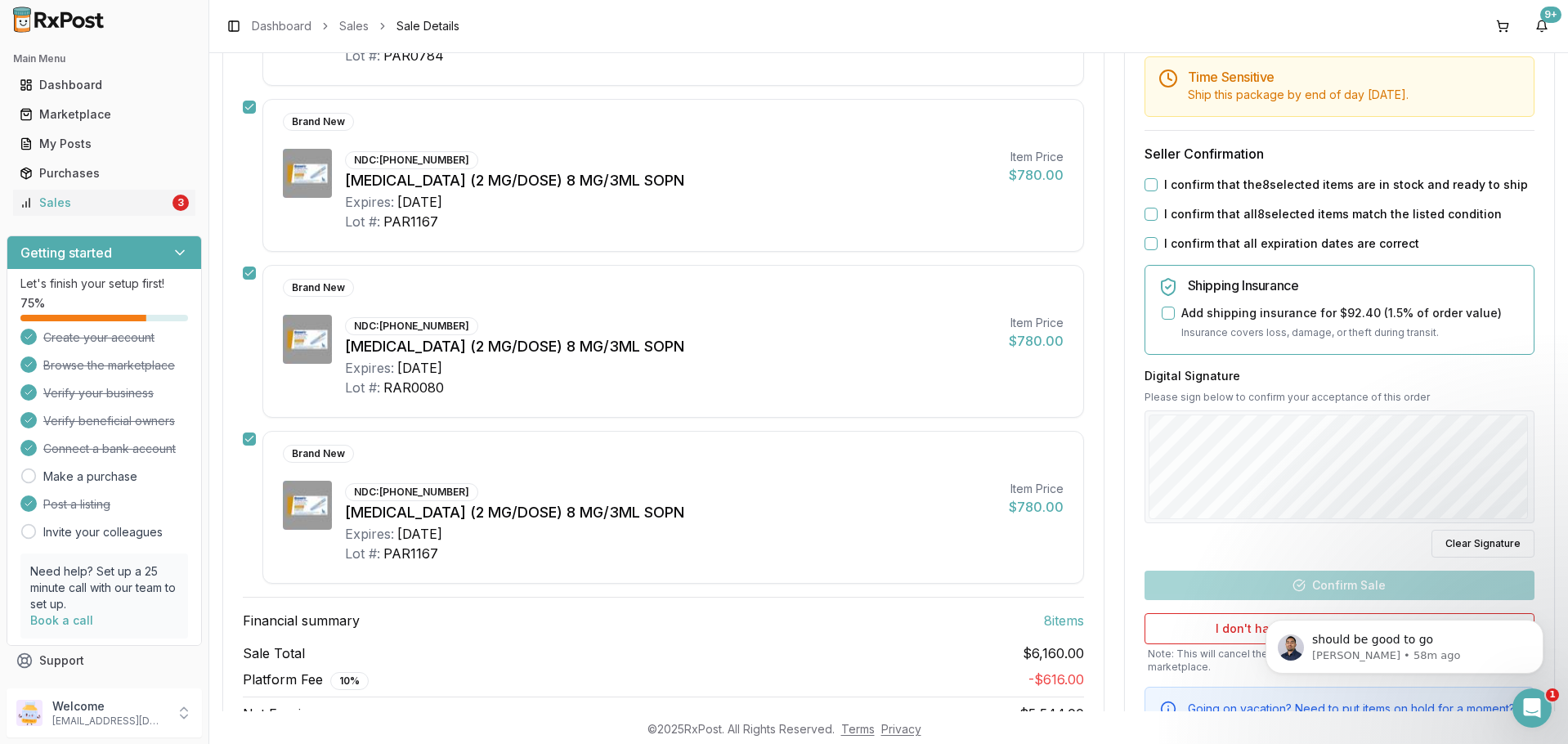
click at [1210, 190] on label "I confirm that the 8 selected items are in stock and ready to ship" at bounding box center [1345, 184] width 363 height 17
click at [1157, 190] on button "I confirm that the 8 selected items are in stock and ready to ship" at bounding box center [1150, 184] width 13 height 13
click at [1213, 218] on label "I confirm that all 8 selected items match the listed condition" at bounding box center [1333, 214] width 338 height 17
click at [1157, 218] on button "I confirm that all 8 selected items match the listed condition" at bounding box center [1150, 214] width 13 height 13
click at [1215, 236] on label "I confirm that all expiration dates are correct" at bounding box center [1291, 243] width 255 height 17
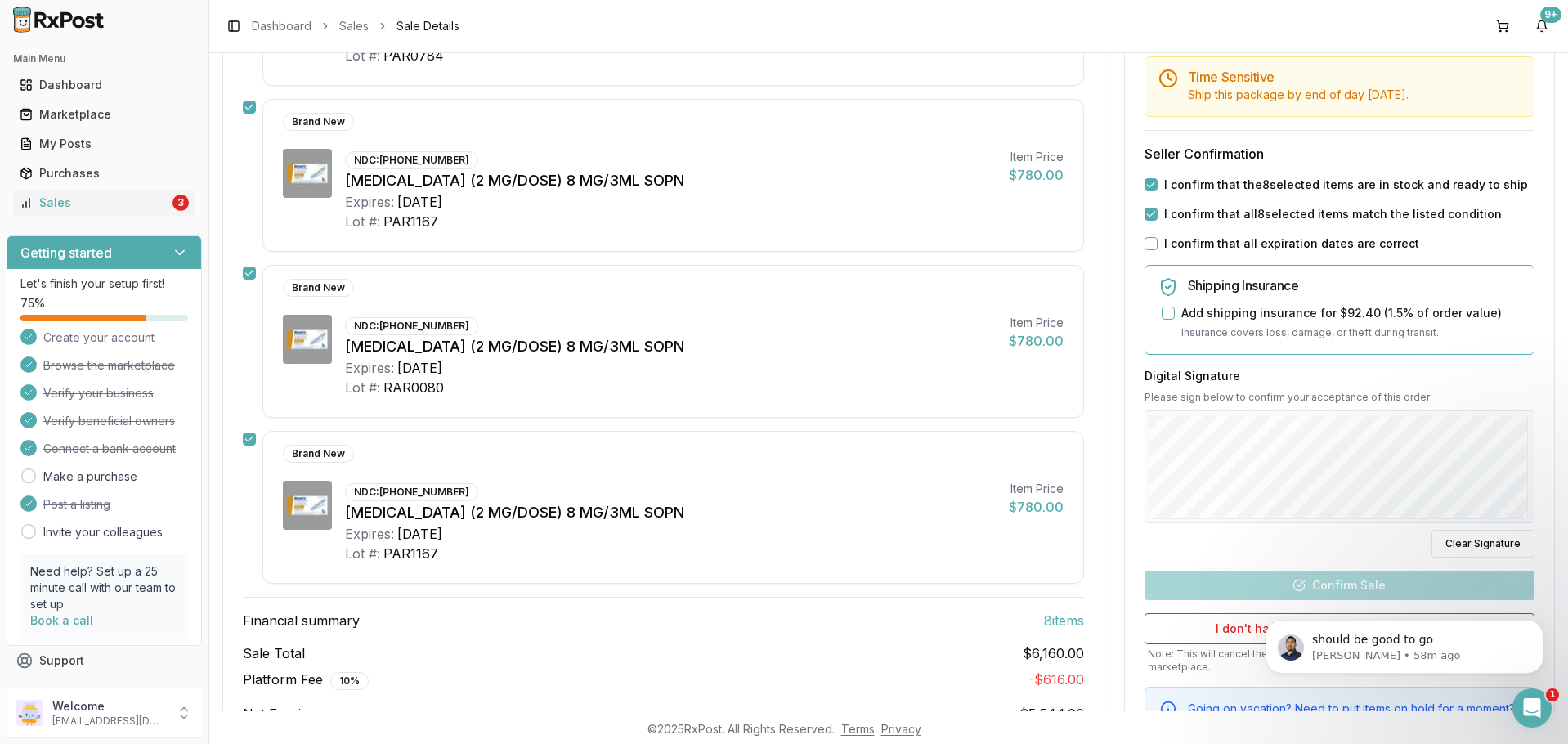
click at [1157, 237] on button "I confirm that all expiration dates are correct" at bounding box center [1150, 243] width 13 height 13
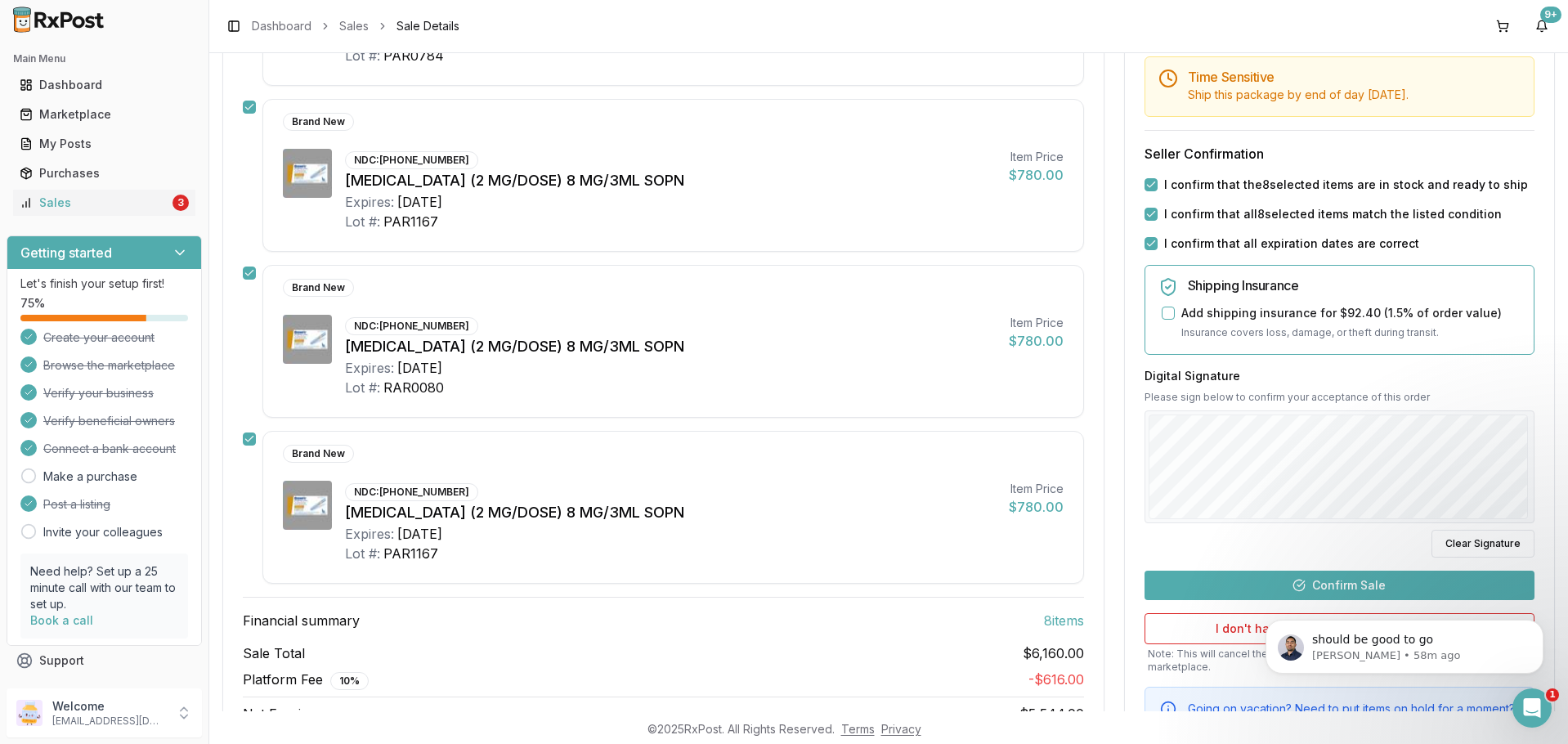
click at [1264, 576] on button "Confirm Sale" at bounding box center [1339, 585] width 390 height 30
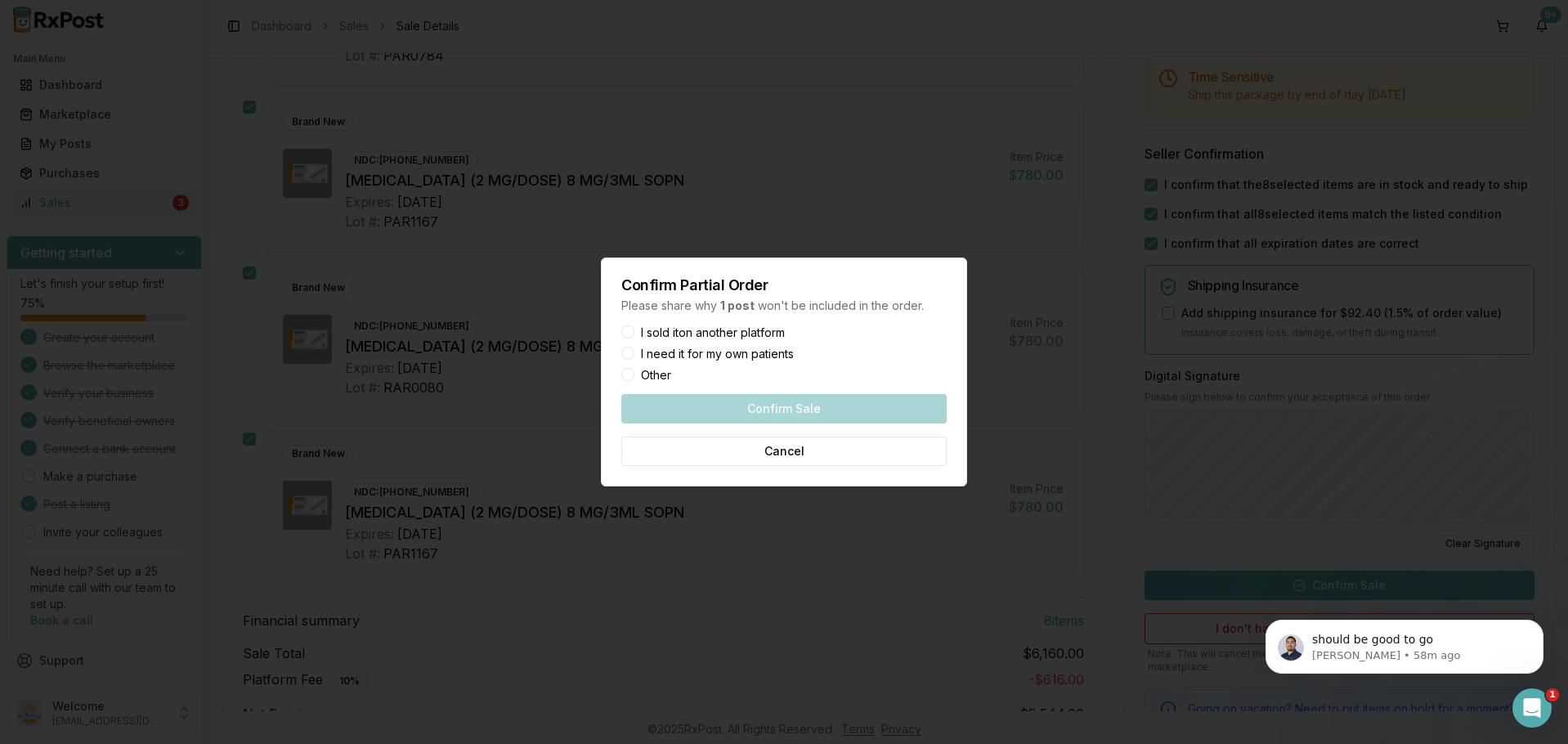
click at [629, 372] on button "Other" at bounding box center [627, 373] width 13 height 13
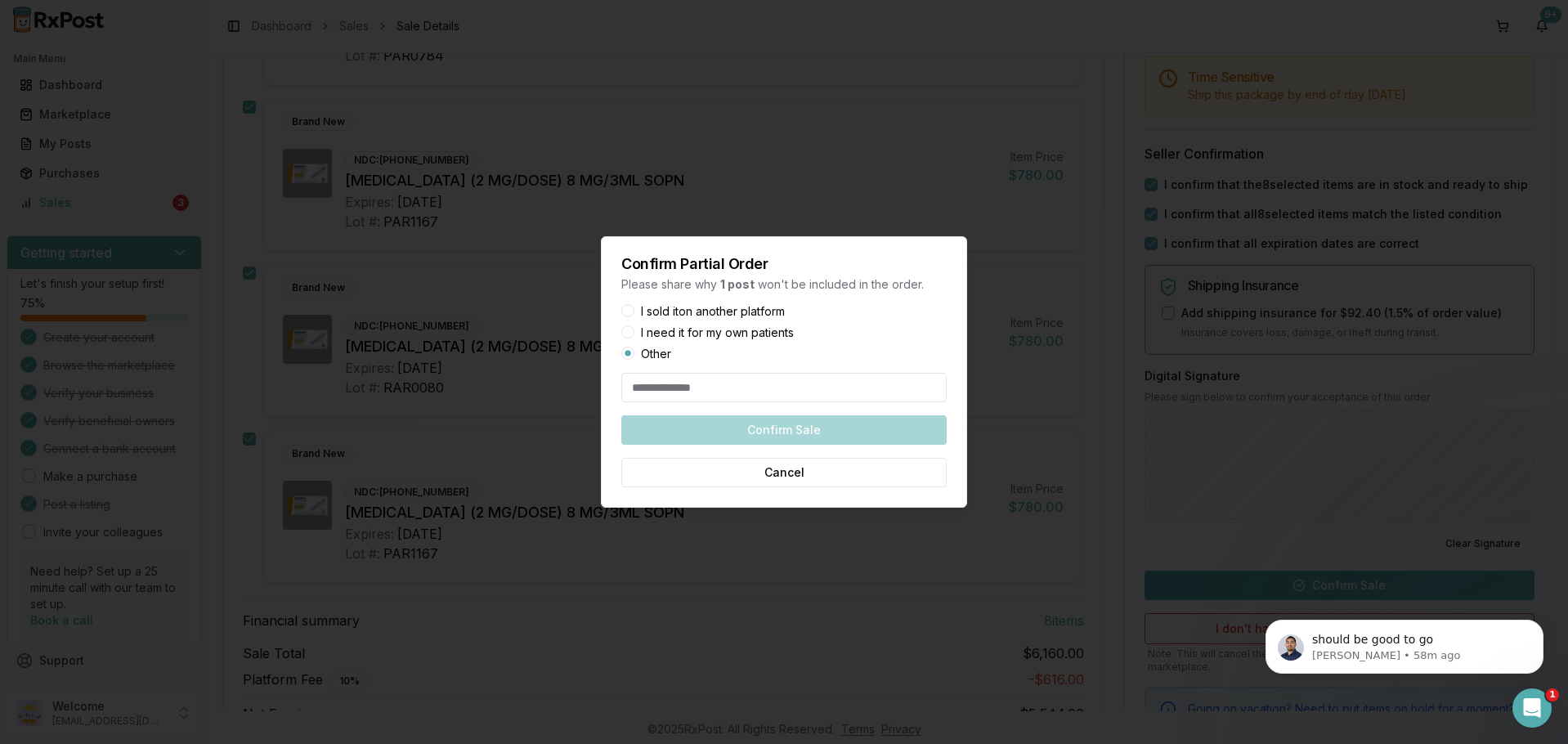
click at [632, 308] on button "I sold it on another platform" at bounding box center [627, 310] width 13 height 13
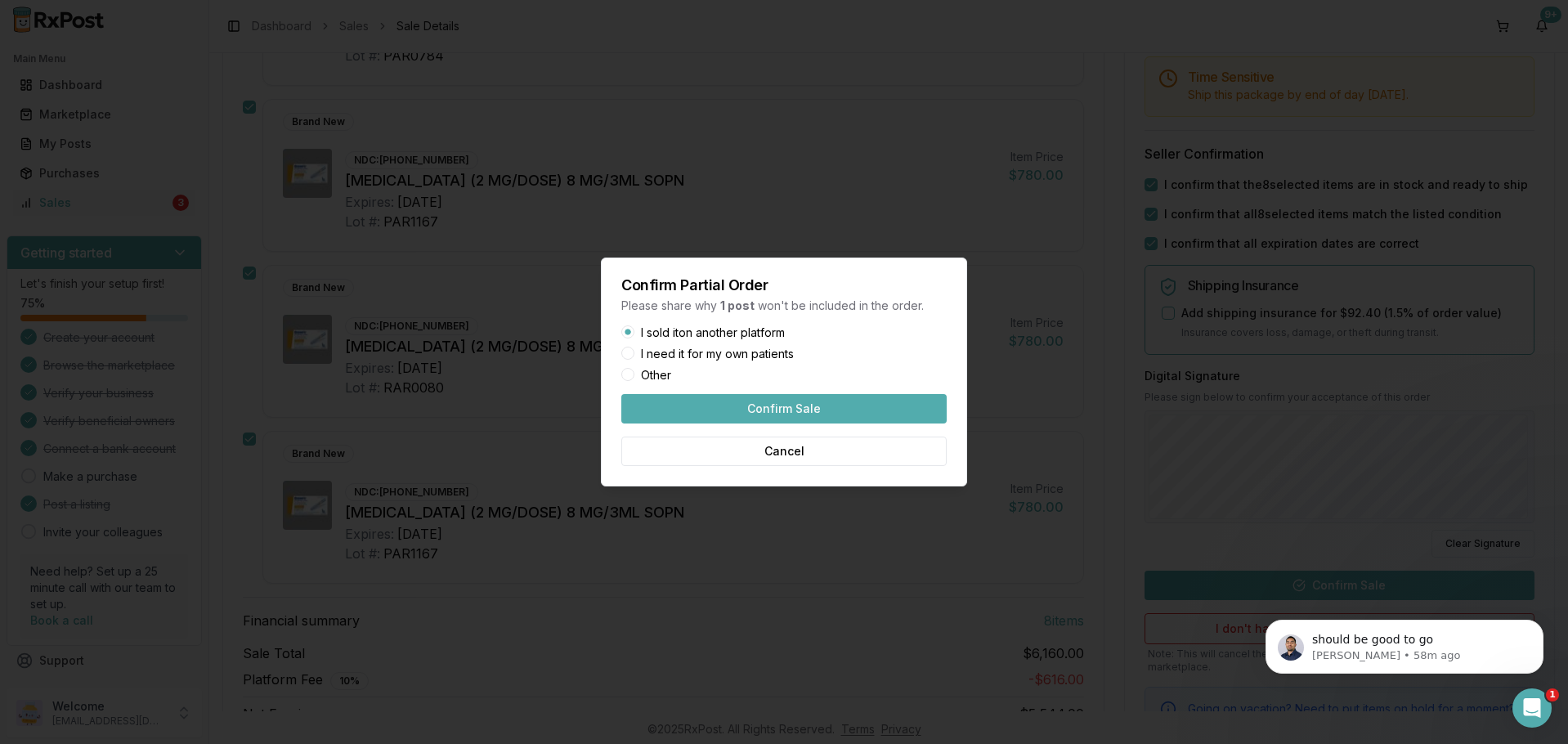
click at [789, 408] on button "Confirm Sale" at bounding box center [784, 409] width 325 height 30
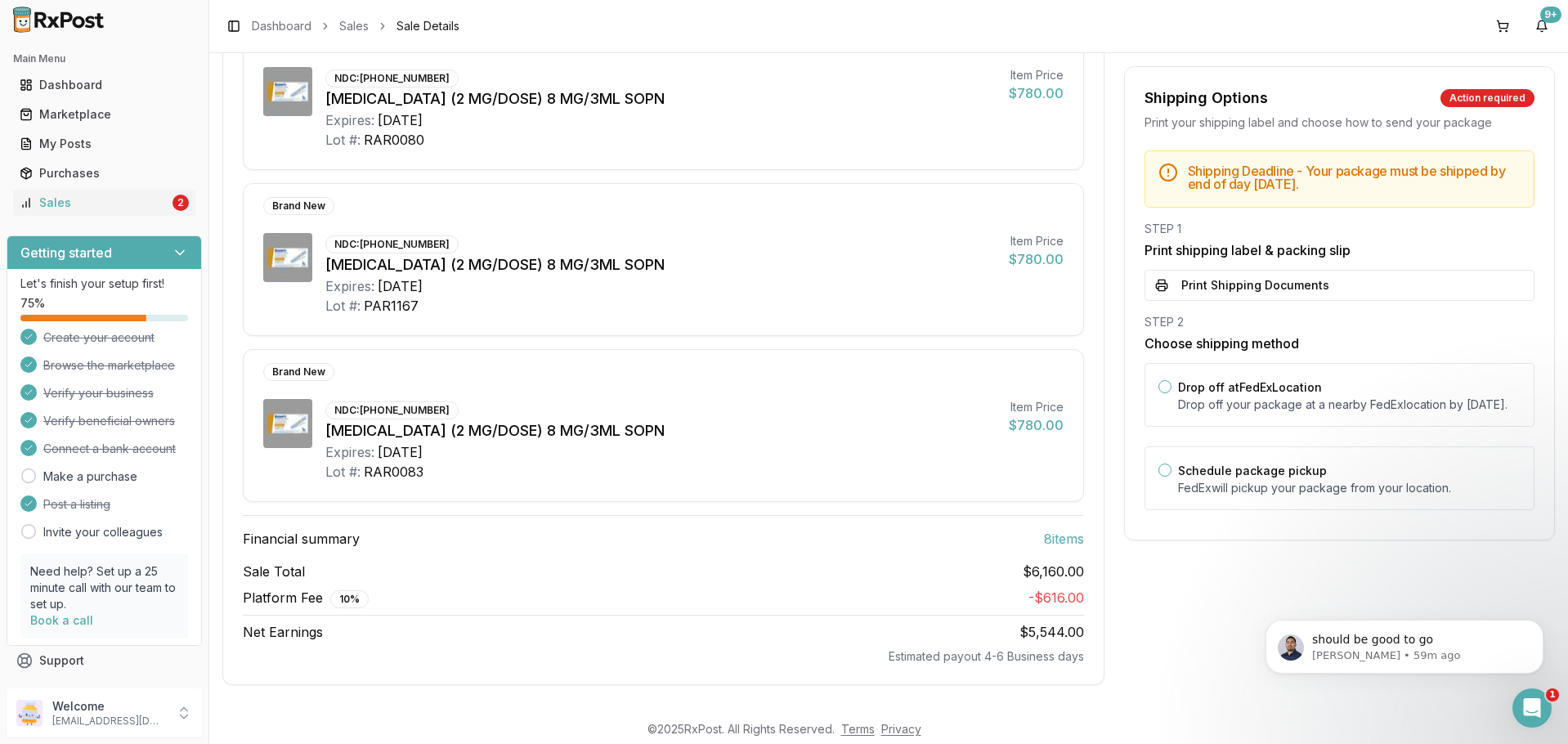
scroll to position [1093, 0]
click at [1376, 289] on button "Print Shipping Documents" at bounding box center [1339, 286] width 390 height 32
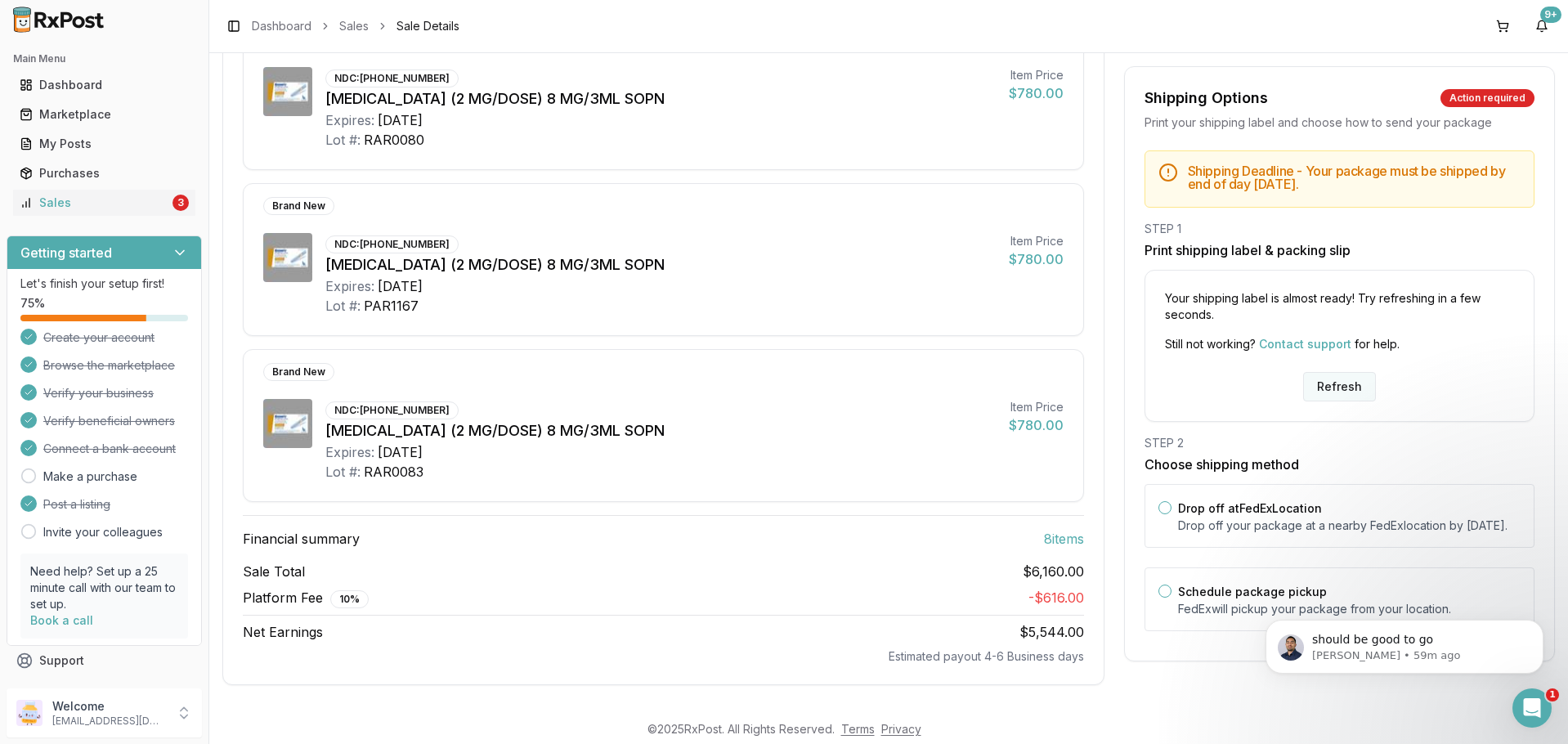
click at [1348, 387] on button "Refresh" at bounding box center [1339, 387] width 73 height 30
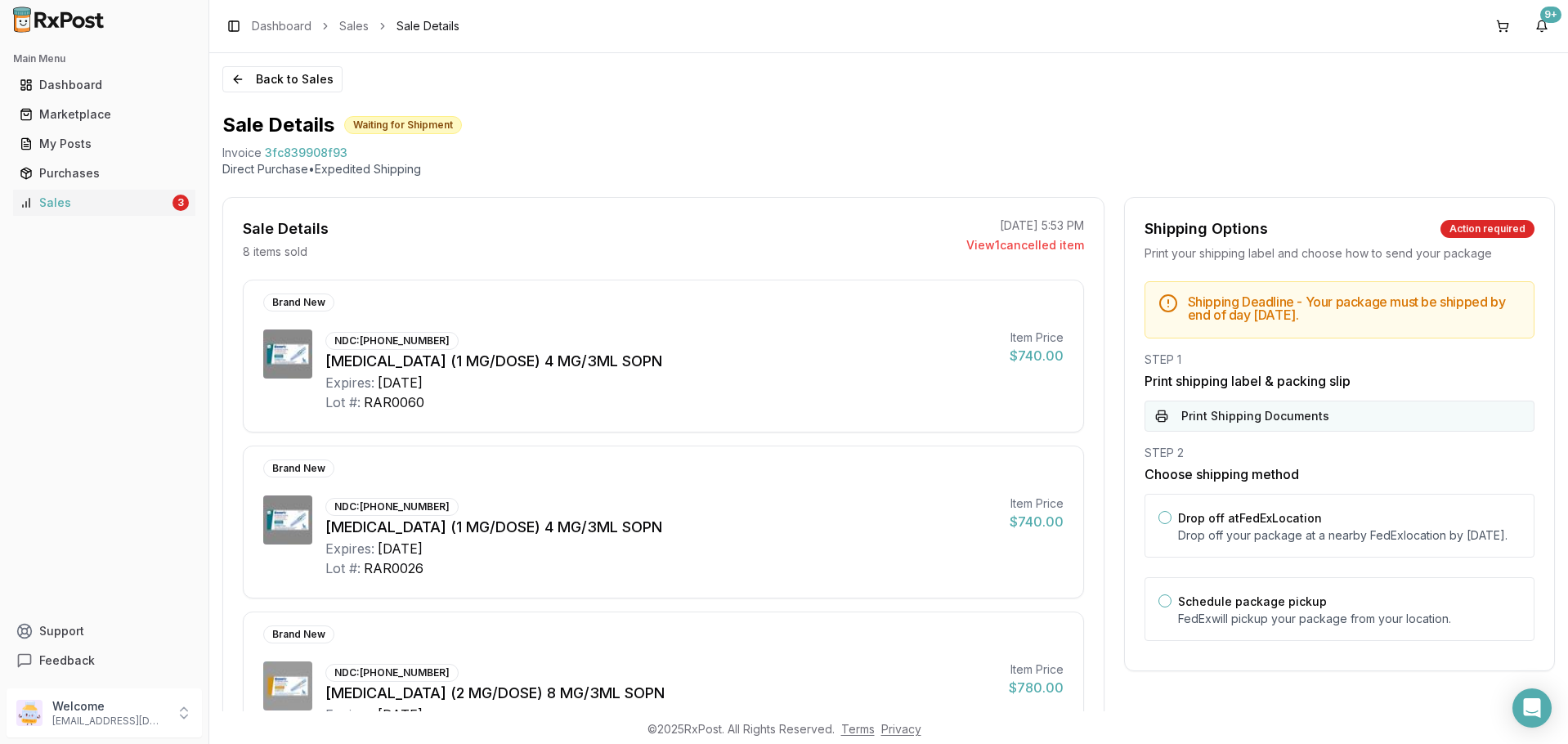
click at [1237, 424] on button "Print Shipping Documents" at bounding box center [1339, 417] width 390 height 32
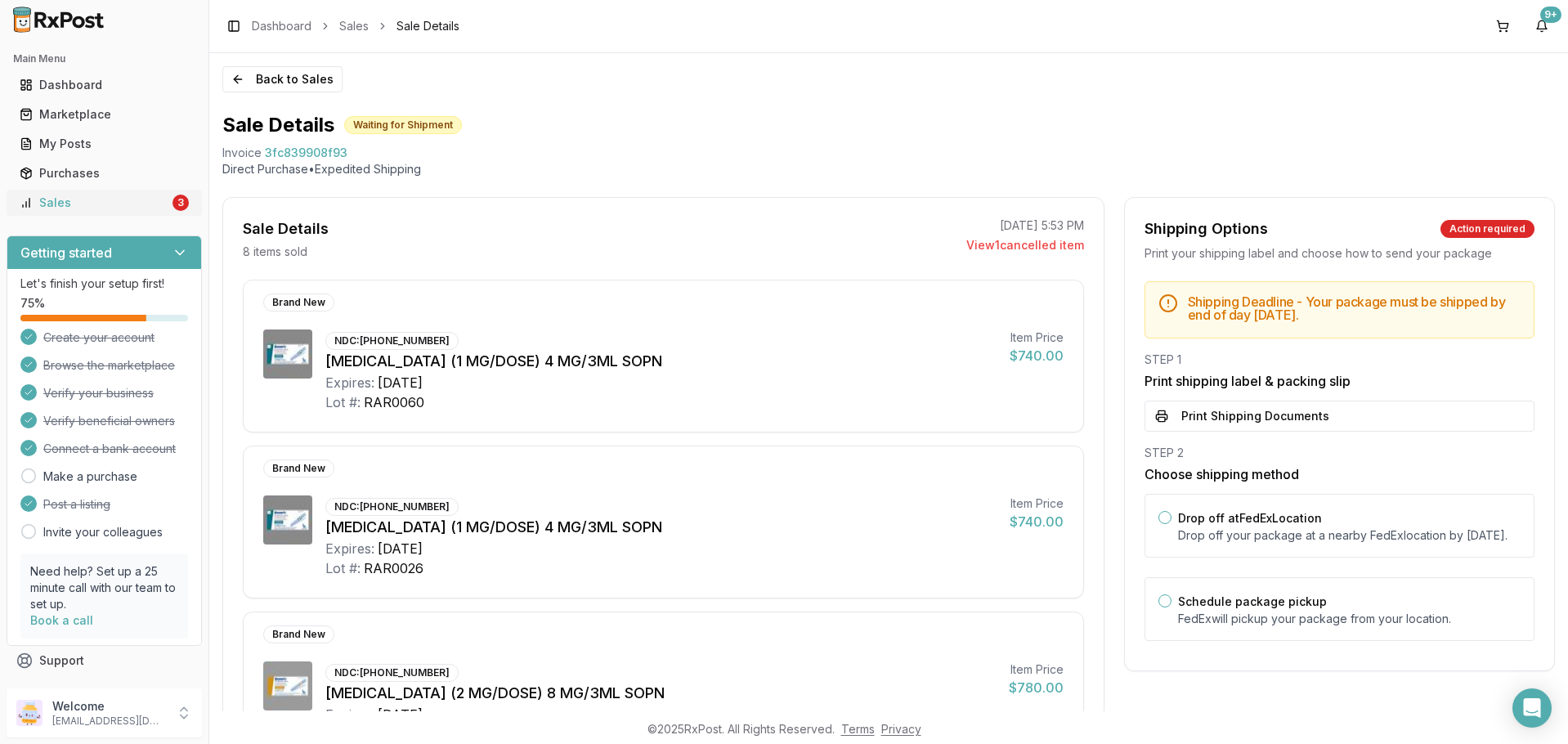
click at [30, 199] on line at bounding box center [30, 203] width 0 height 9
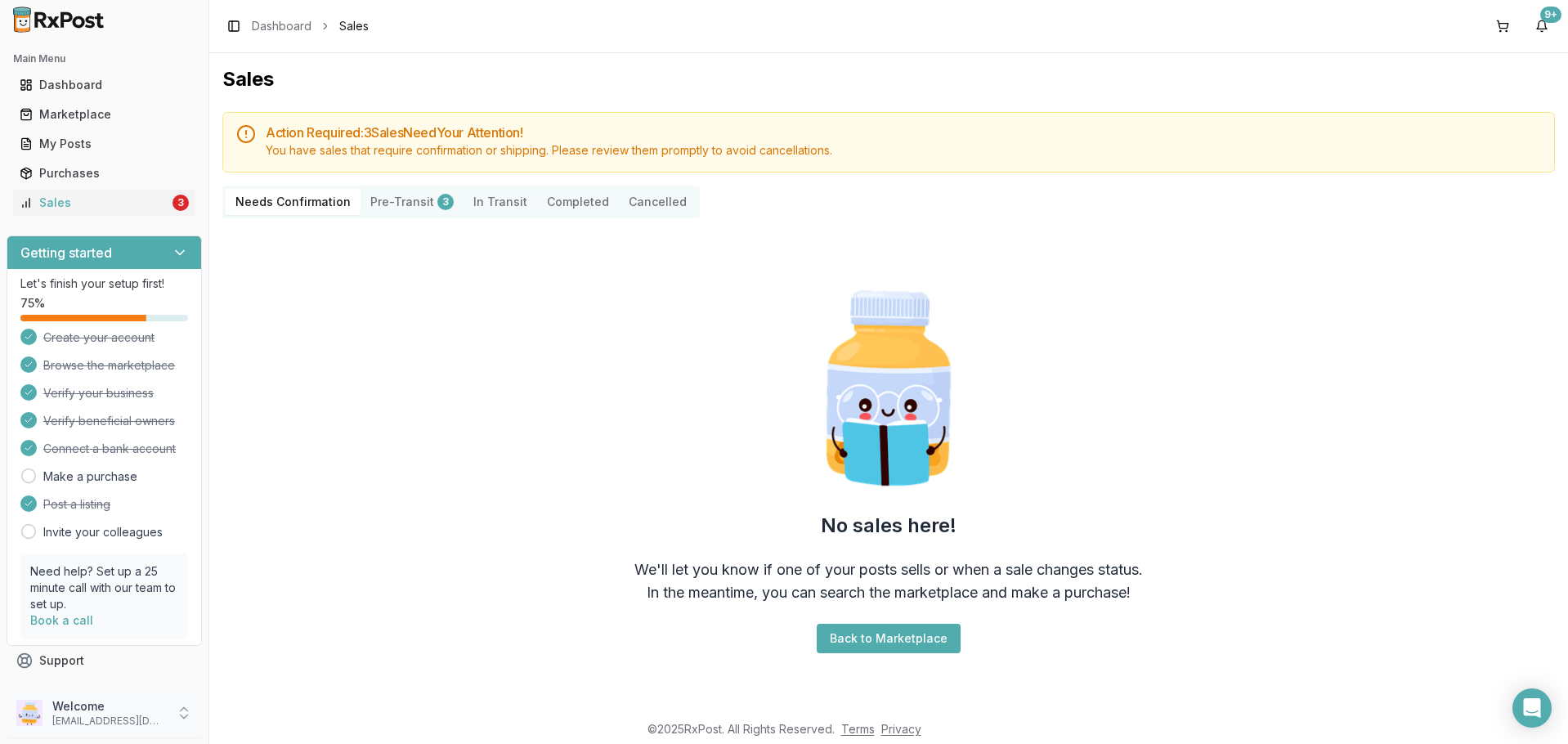
drag, startPoint x: 69, startPoint y: 698, endPoint x: 99, endPoint y: 710, distance: 32.3
click at [69, 698] on div "Welcome nycdiscountpharma2@gmail.com" at bounding box center [104, 713] width 195 height 49
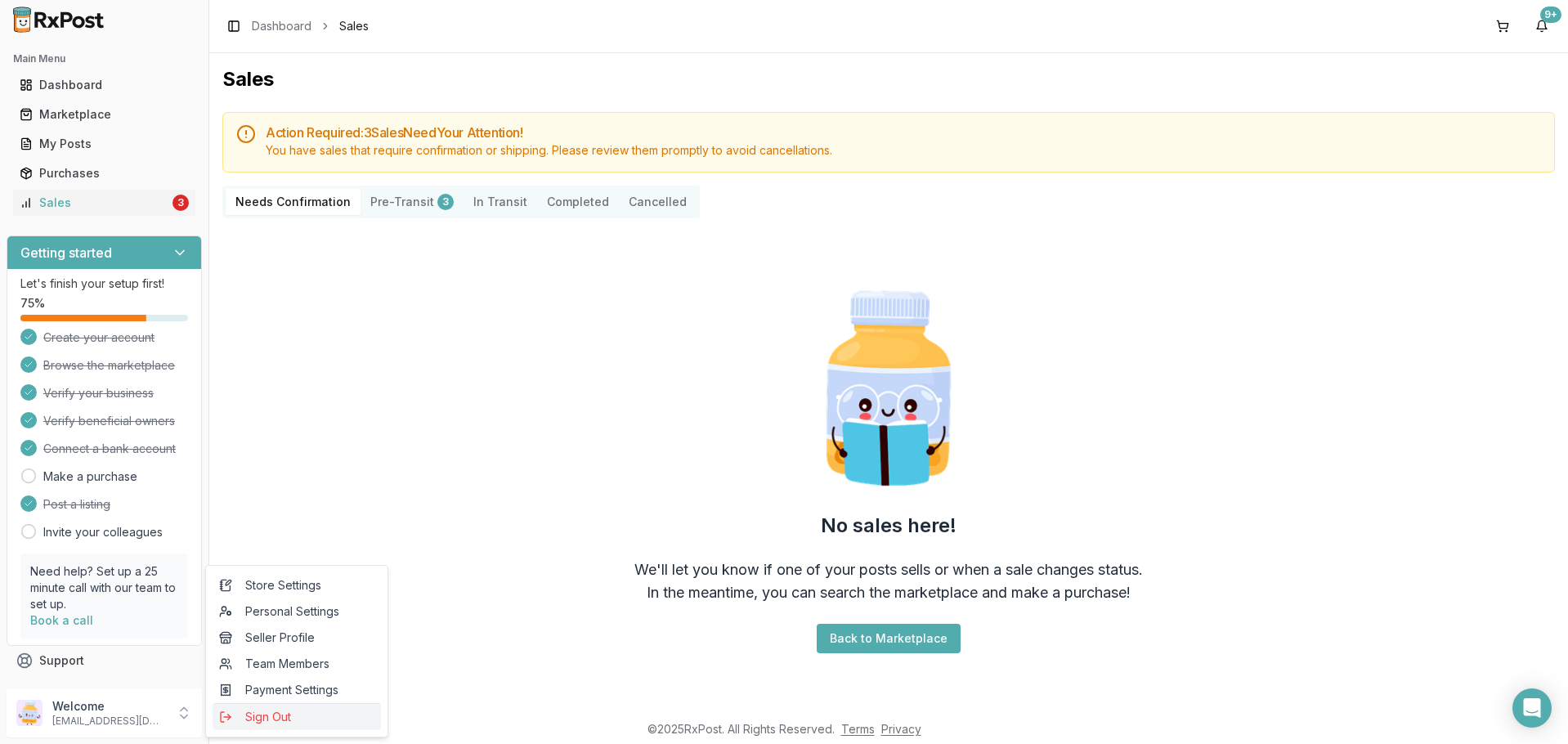
click at [305, 712] on span "Sign Out" at bounding box center [296, 717] width 156 height 17
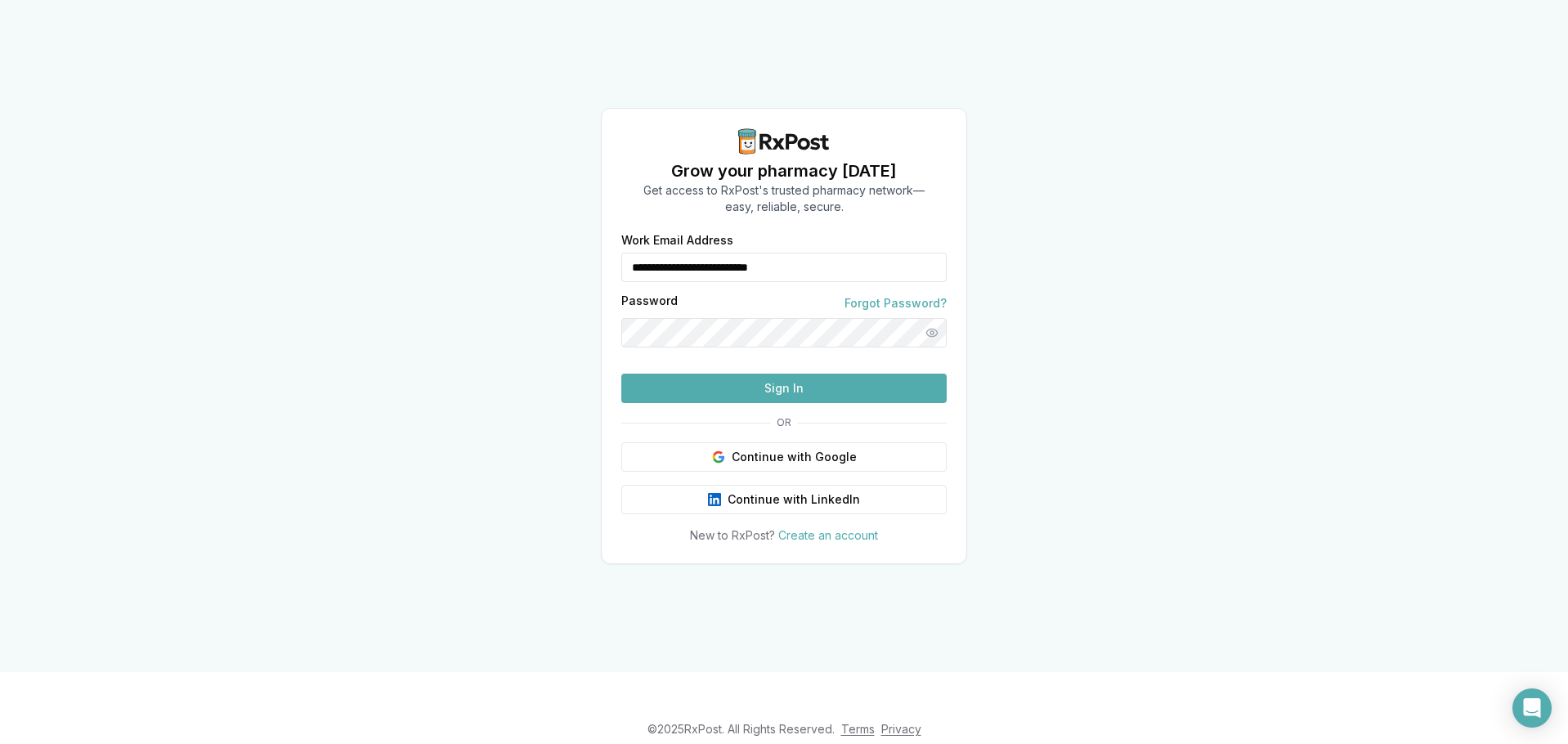
click at [743, 252] on input "**********" at bounding box center [784, 267] width 325 height 30
type input "**********"
click at [778, 403] on button "Sign In" at bounding box center [784, 388] width 325 height 30
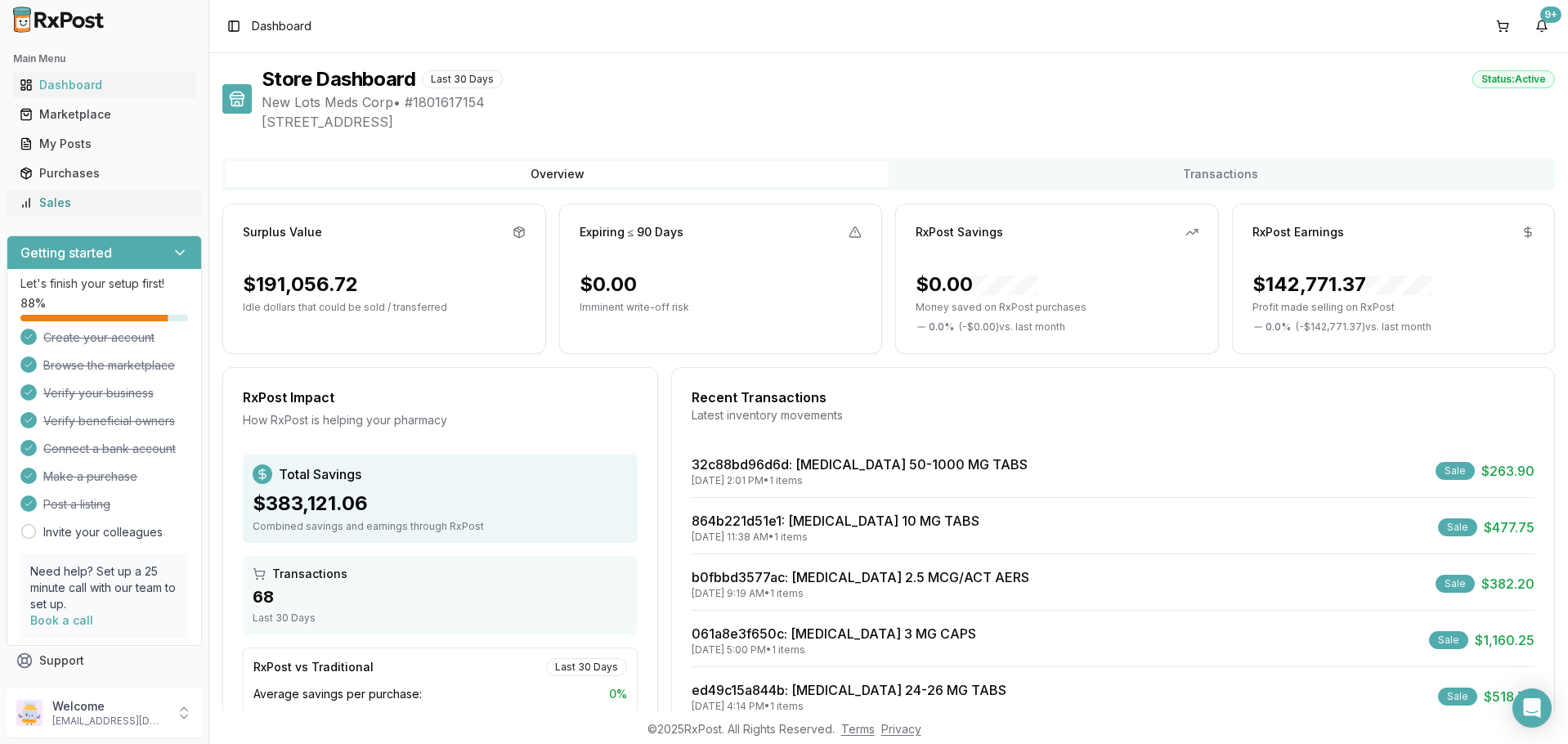
click at [132, 211] on link "Sales" at bounding box center [103, 203] width 182 height 30
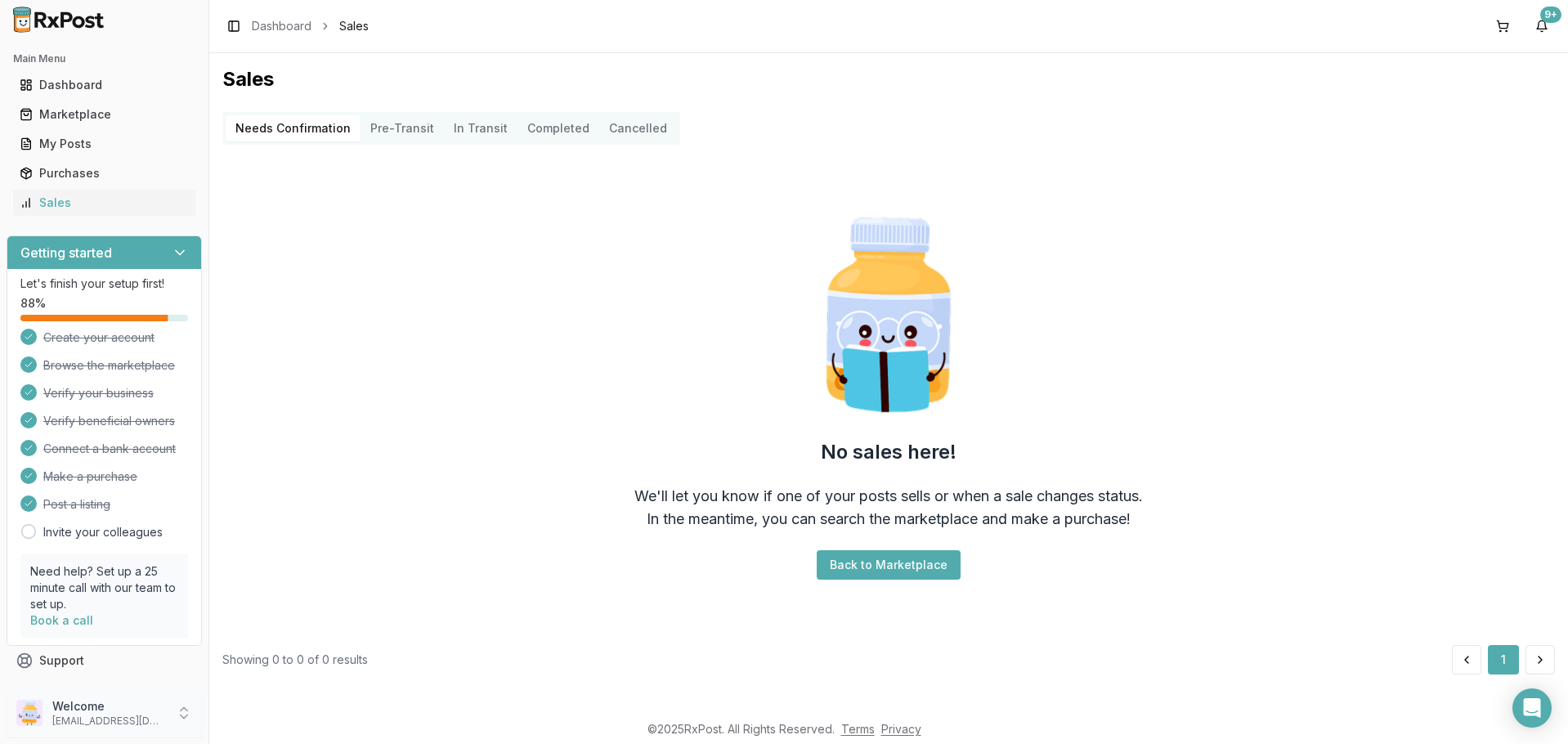
click at [84, 711] on p "Welcome" at bounding box center [108, 707] width 113 height 17
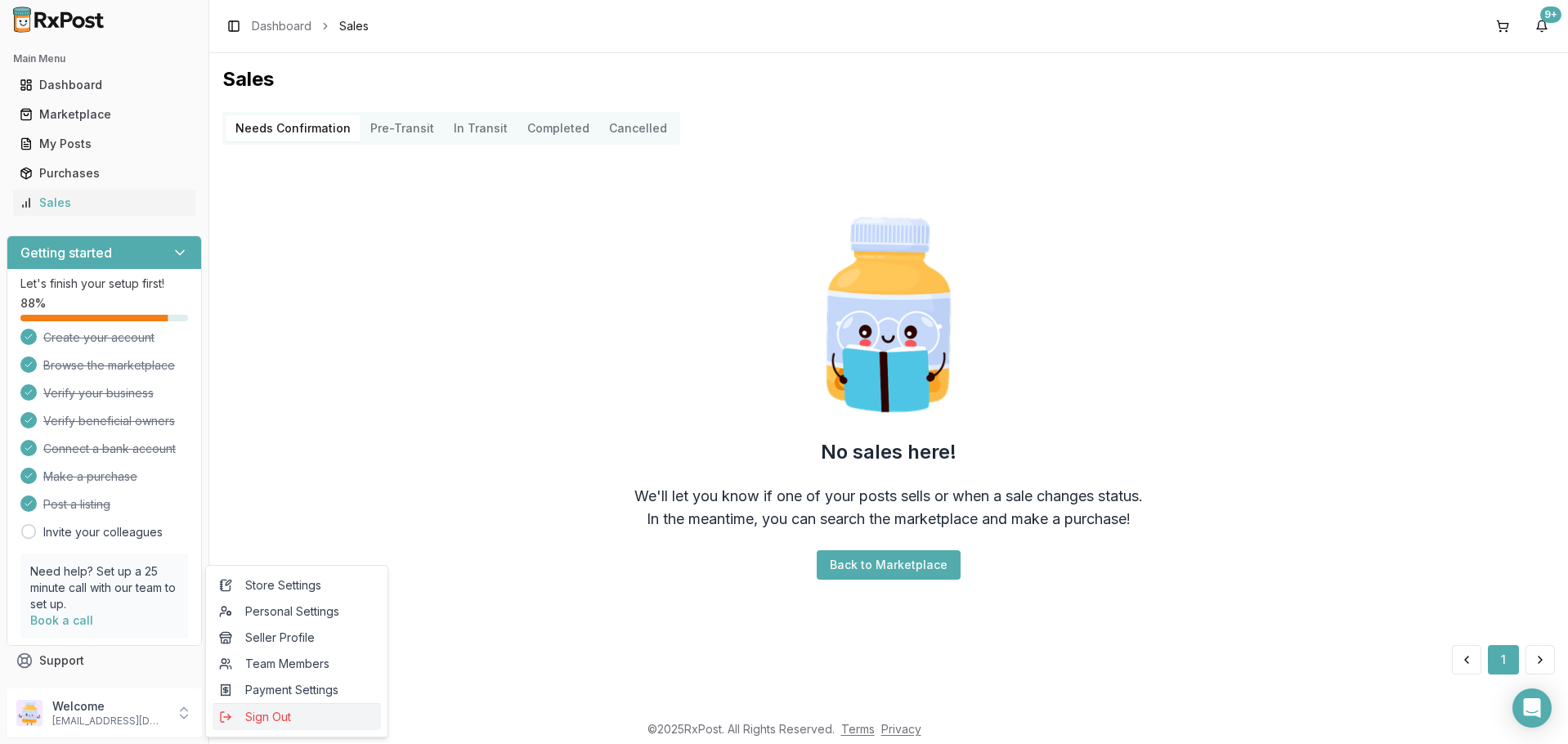
click at [283, 722] on span "Sign Out" at bounding box center [296, 717] width 156 height 17
